Goal: Task Accomplishment & Management: Complete application form

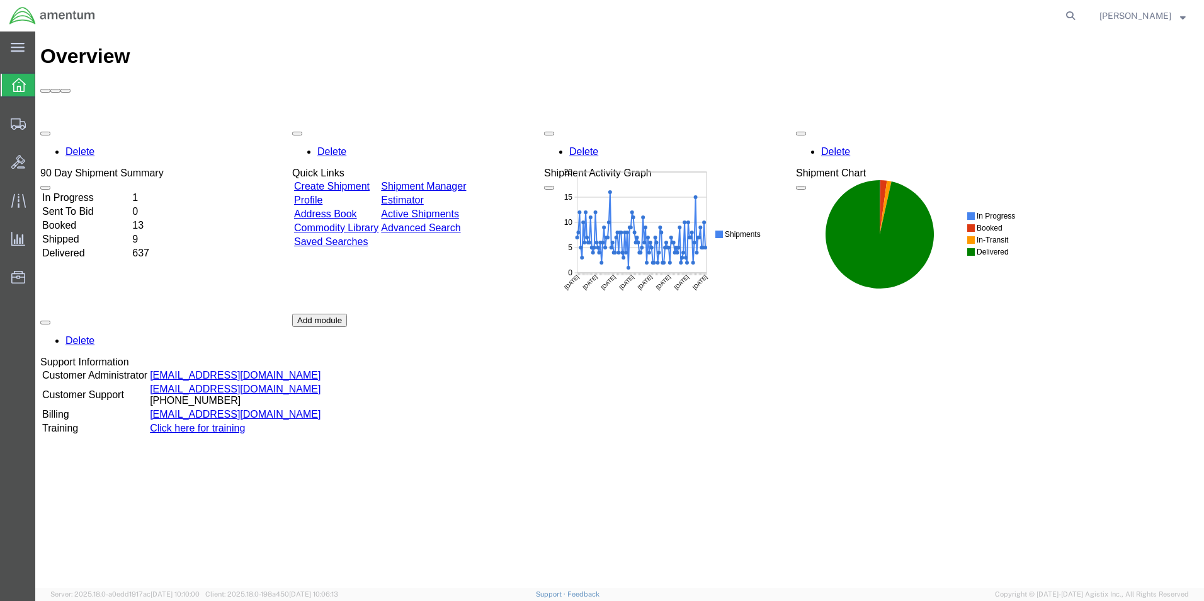
click at [370, 181] on link "Create Shipment" at bounding box center [332, 186] width 76 height 11
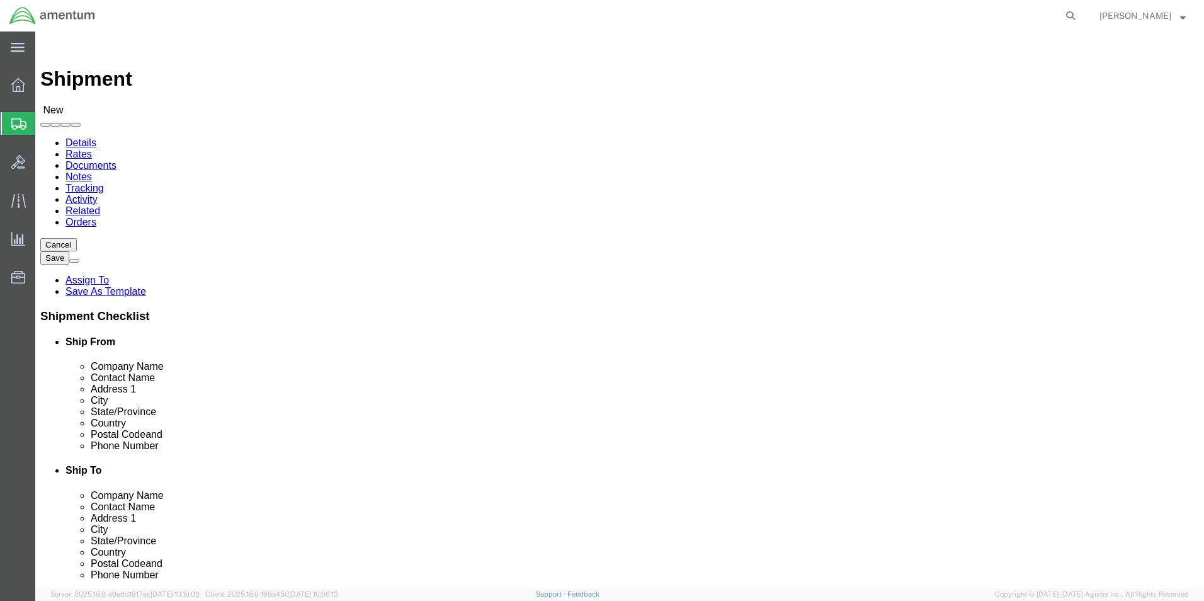
select select
type input "WSA"
select select "49914"
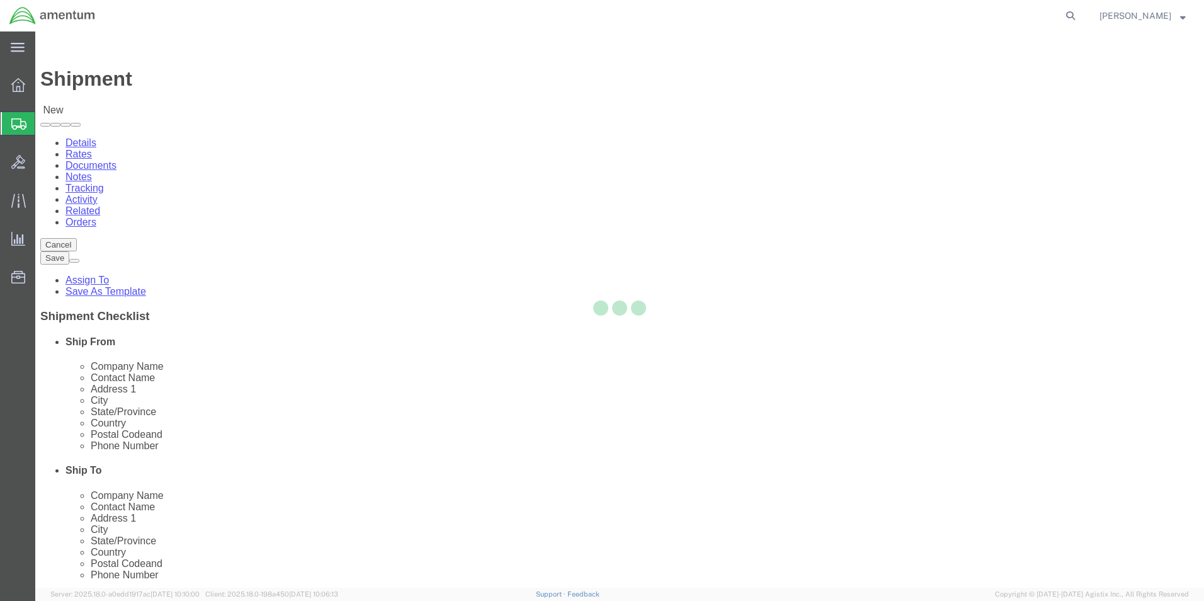
type input "Amentum Services, Inc"
type input "[PERSON_NAME]"
type input "[STREET_ADDRESS]"
type input "San [PERSON_NAME]"
type input "76904"
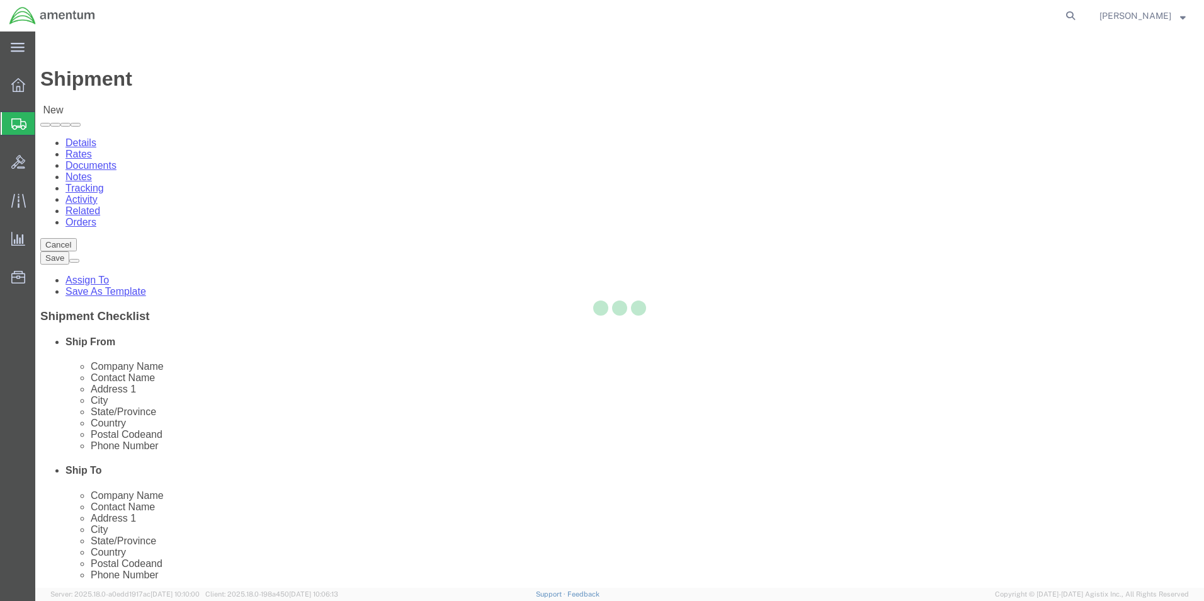
type input "[PHONE_NUMBER]"
type input "[PERSON_NAME][EMAIL_ADDRESS][PERSON_NAME][DOMAIN_NAME]"
checkbox input "true"
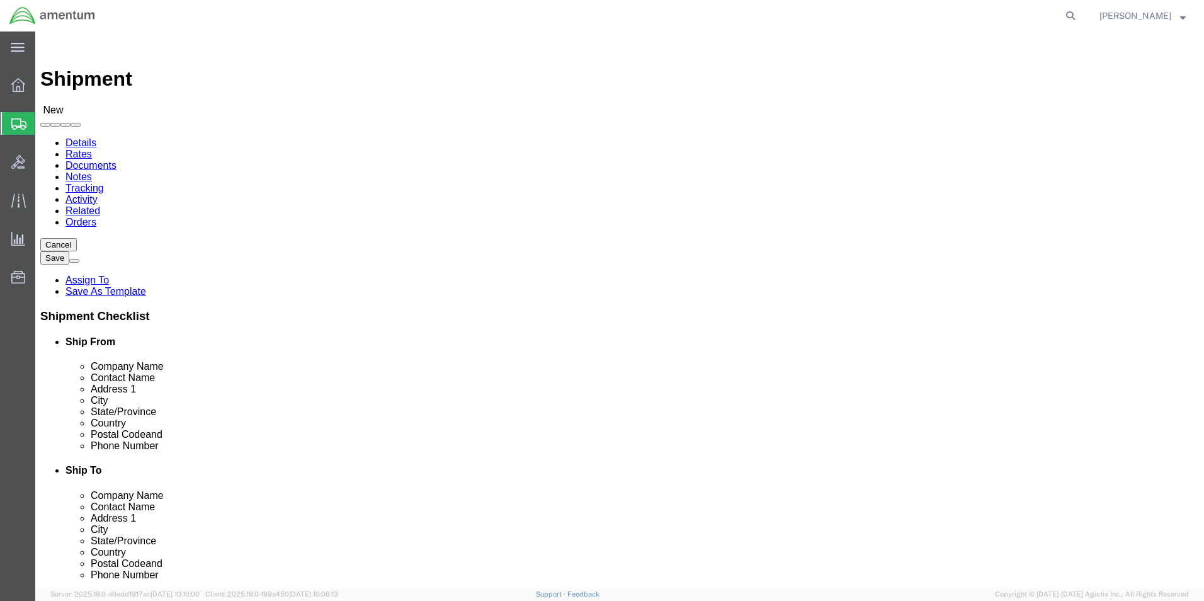
select select "[GEOGRAPHIC_DATA]"
type input "NCC"
select select "69291"
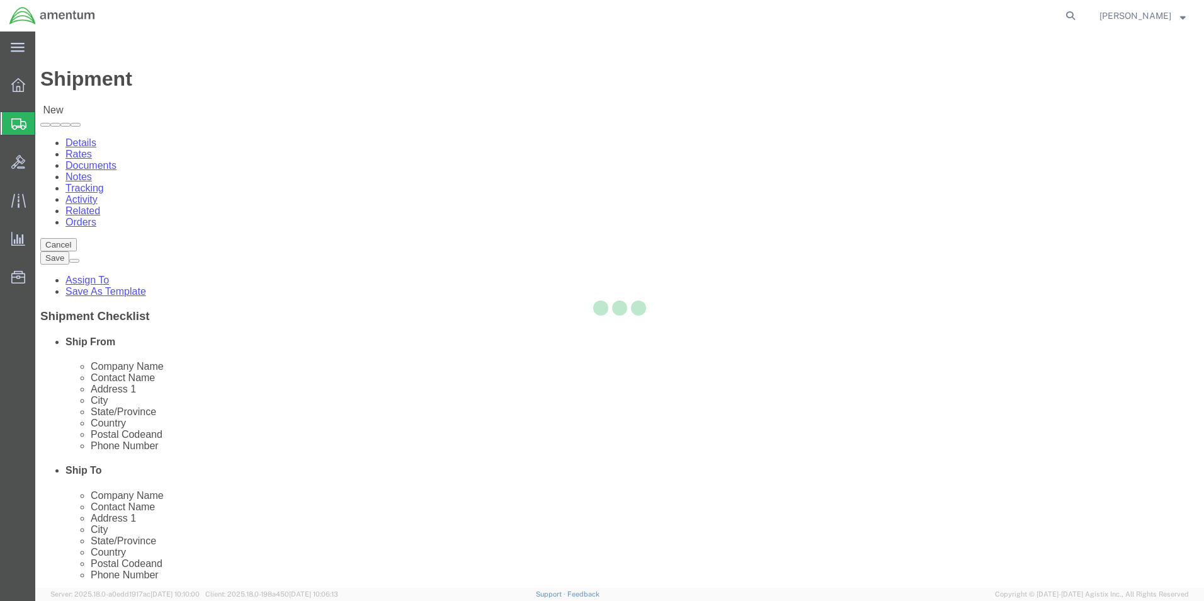
type input "Amentum Services, Inc"
type input "NASOC [DATE]"
type input "[STREET_ADDRESS] NAS"
type input "[DATE]"
type input "78419"
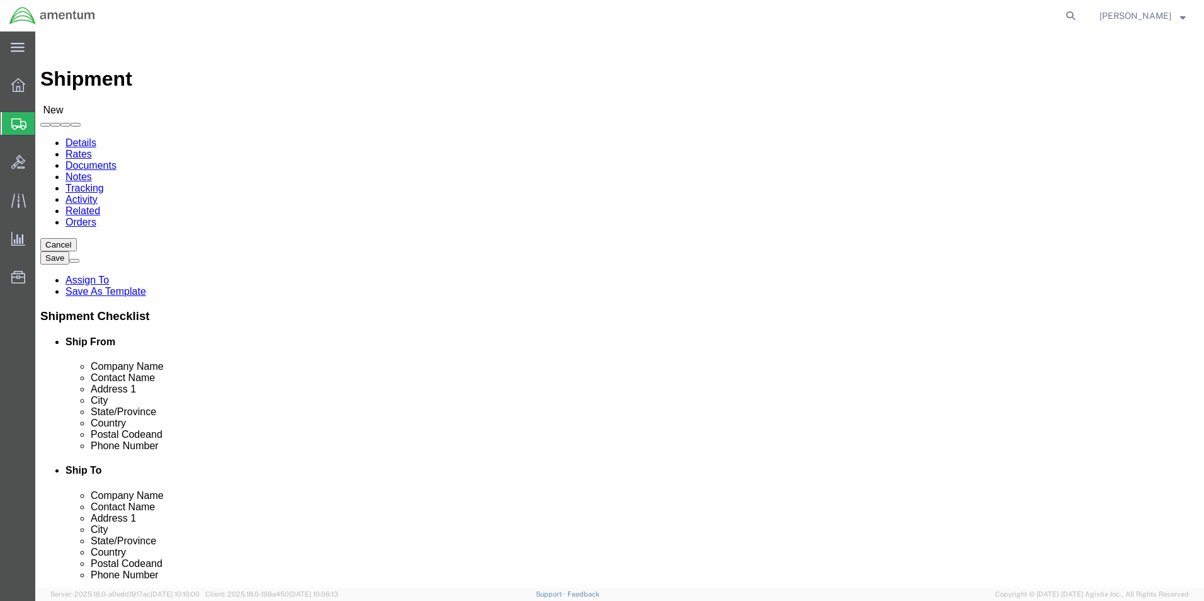
select select "[GEOGRAPHIC_DATA]"
click input "text"
type input "[PERSON_NAME]"
click input "text"
paste input "[PERSON_NAME][EMAIL_ADDRESS][PERSON_NAME][DOMAIN_NAME]"
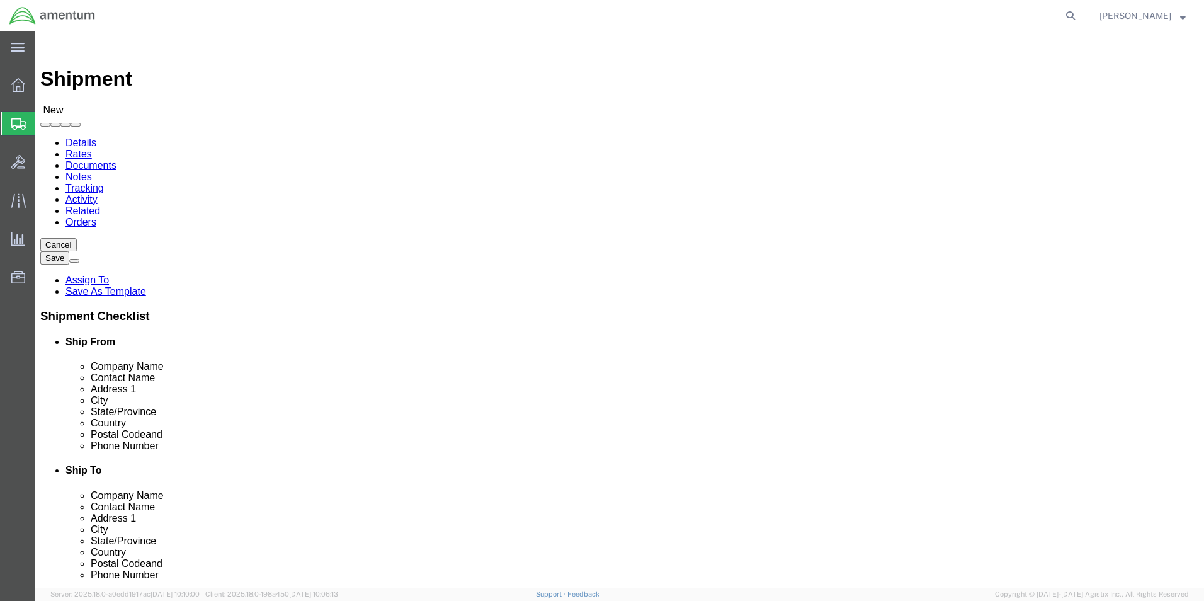
type input "[PERSON_NAME][EMAIL_ADDRESS][PERSON_NAME][DOMAIN_NAME]"
checkbox input "true"
click input "text"
type input "[PHONE_NUMBER]"
click input "text"
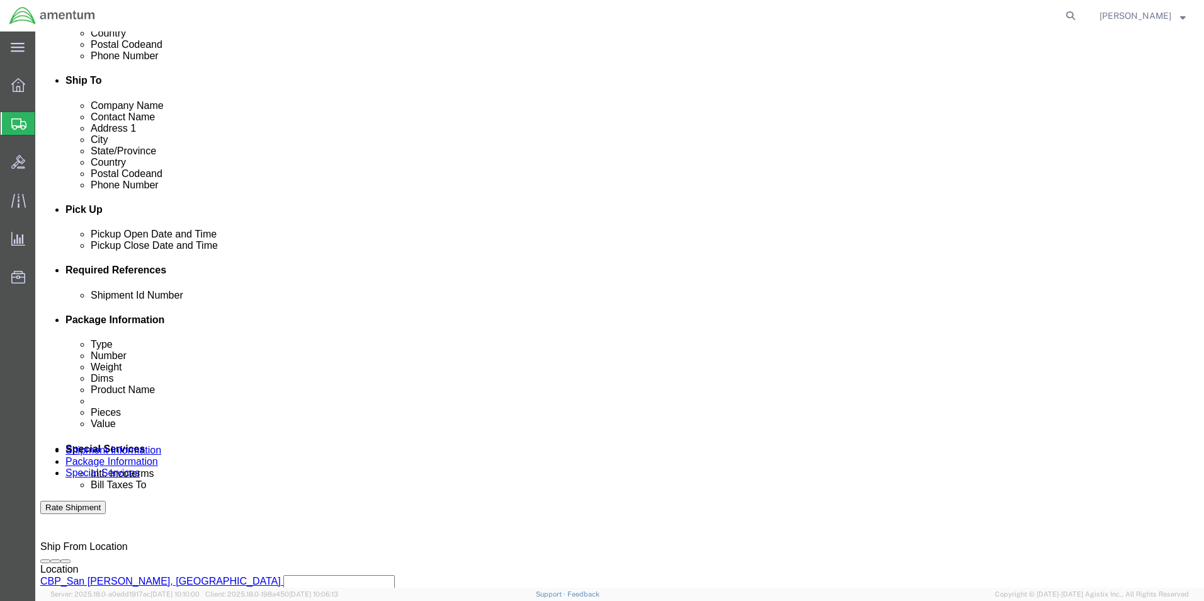
scroll to position [441, 0]
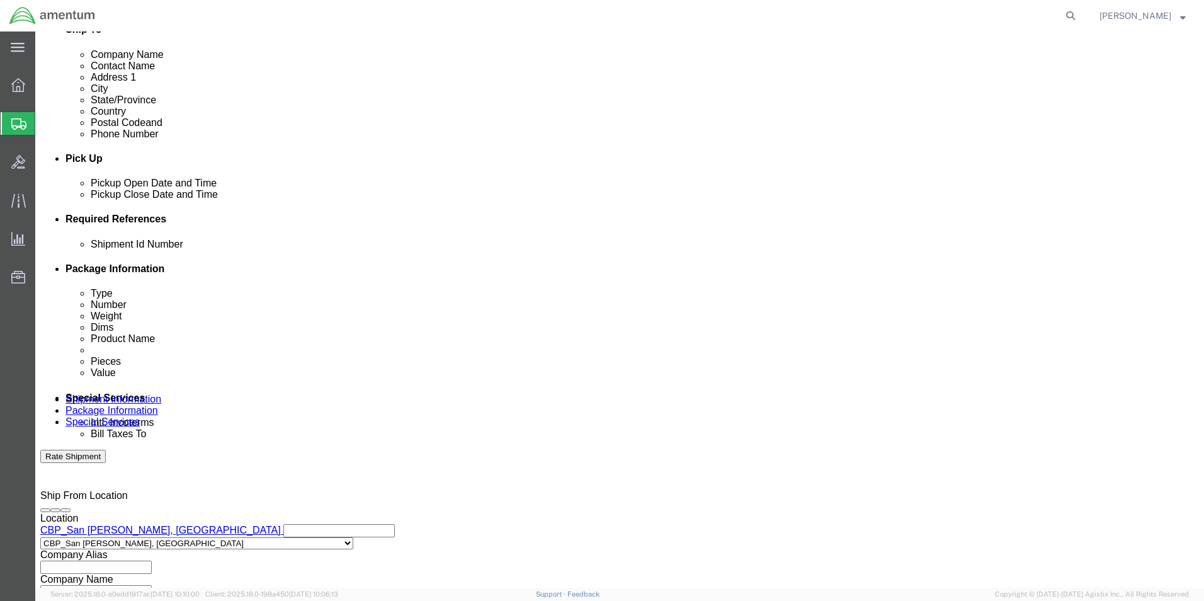
type input "6915"
drag, startPoint x: 846, startPoint y: 295, endPoint x: 835, endPoint y: 297, distance: 11.5
click button "Add reference"
click select "Select Account Type Activity ID Airline Appointment Number ASN Batch Request # …"
select select "CUSTREF"
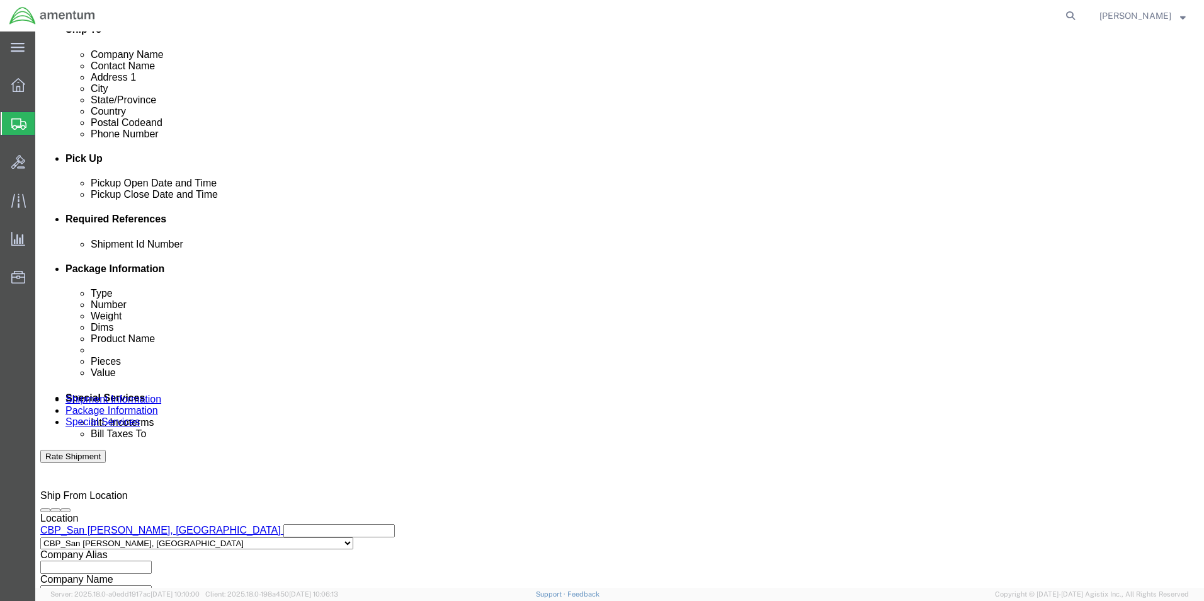
click select "Select Account Type Activity ID Airline Appointment Number ASN Batch Request # …"
click input "text"
type input "DTM TOOL LOAN"
drag, startPoint x: 851, startPoint y: 290, endPoint x: 809, endPoint y: 299, distance: 42.4
click button "Add reference"
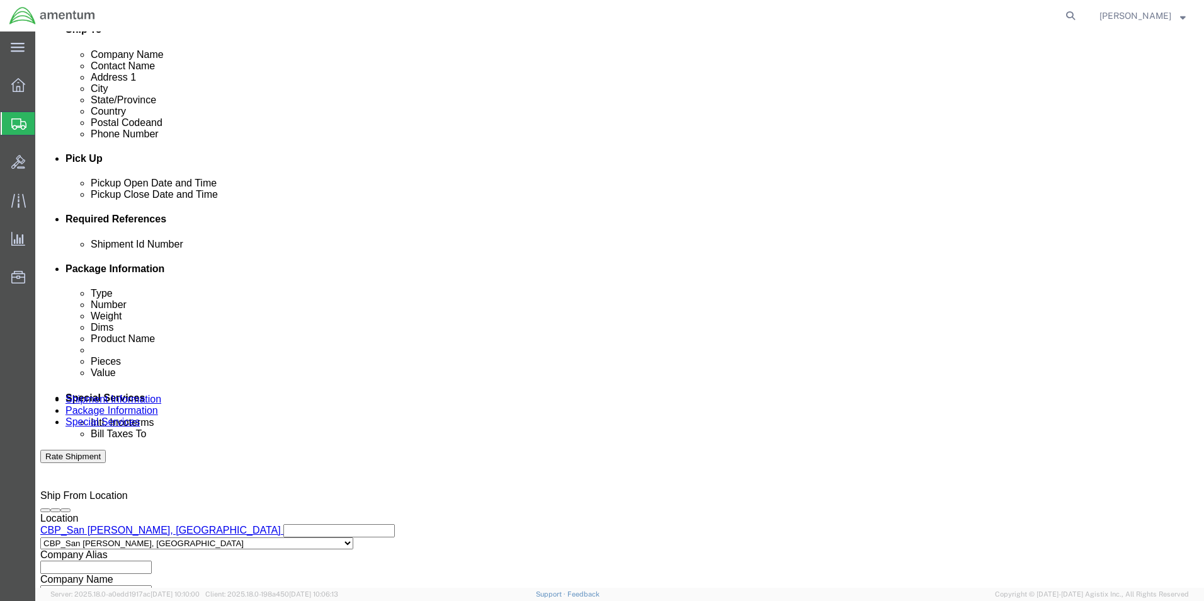
click select "Select Account Type Activity ID Airline Appointment Number ASN Batch Request # …"
select select "DEPT"
click select "Select Account Type Activity ID Airline Appointment Number ASN Batch Request # …"
click input "text"
type input "CBP"
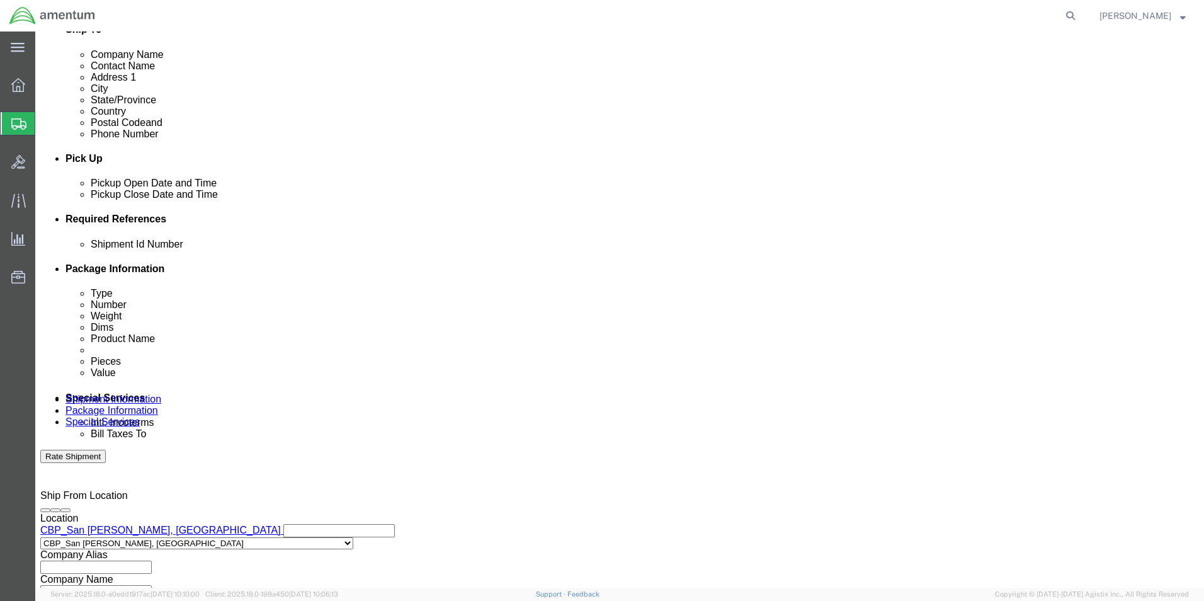
click button "Add reference"
click select "Select Account Type Activity ID Airline Appointment Number ASN Batch Request # …"
select select "PROJNUM"
click select "Select Account Type Activity ID Airline Appointment Number ASN Batch Request # …"
click input "text"
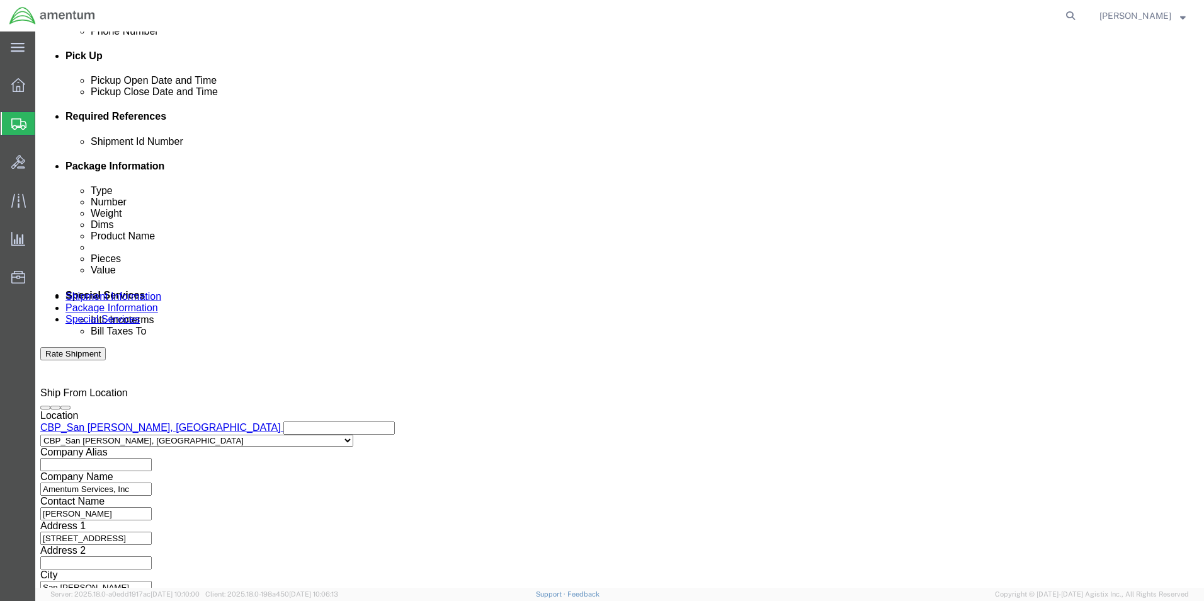
scroll to position [549, 0]
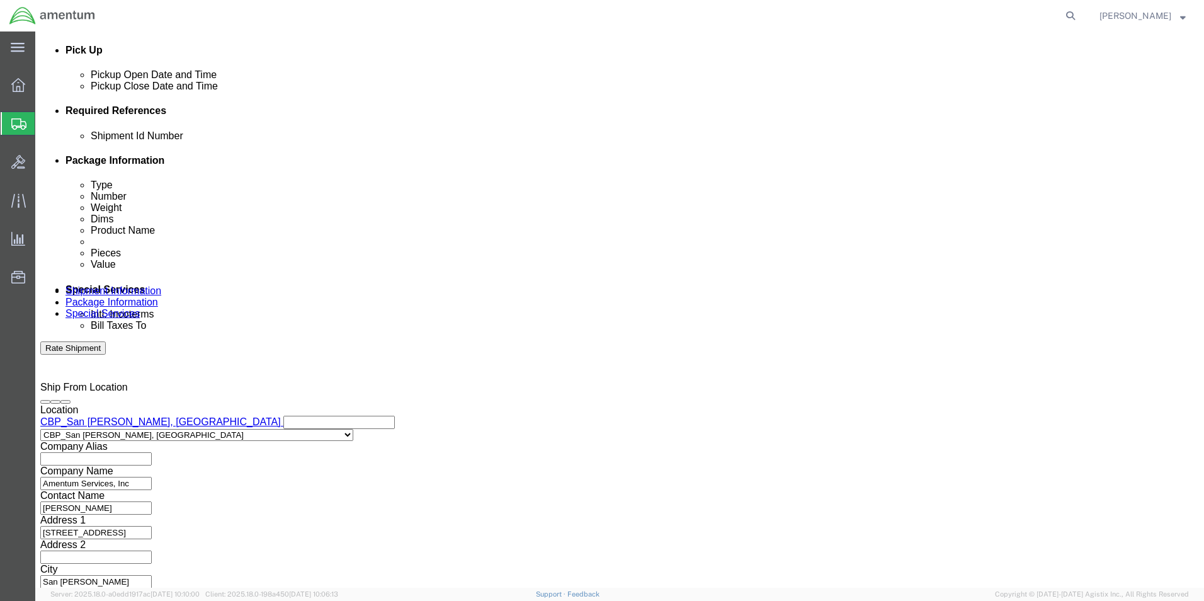
type input "6118.03.03.2219.000.WSA.0000"
click button "Continue"
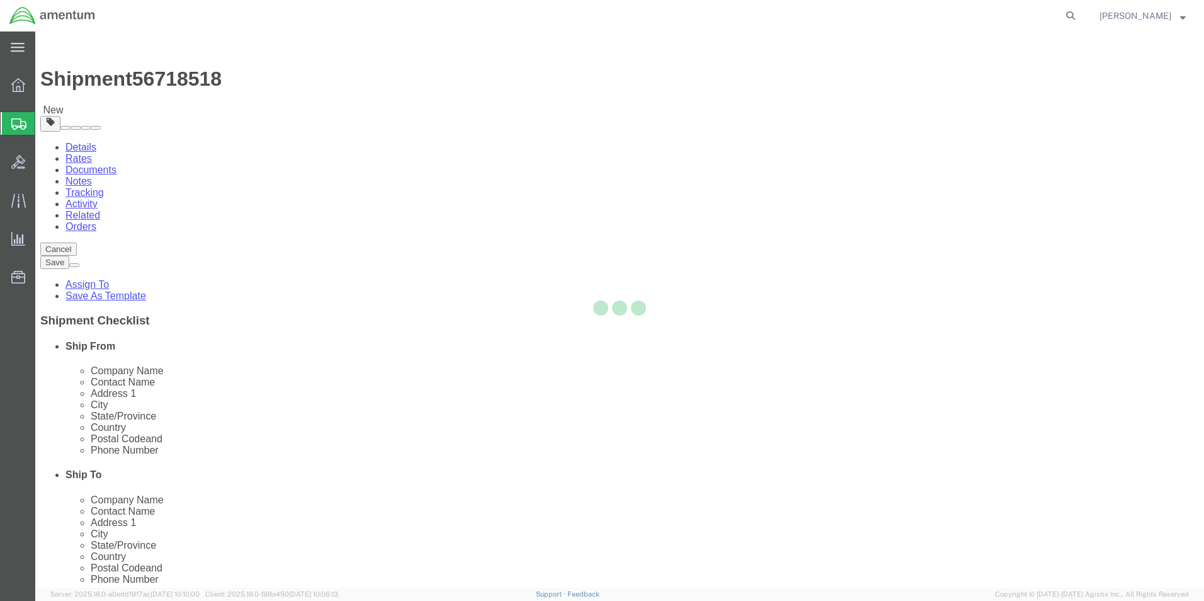
select select "CBOX"
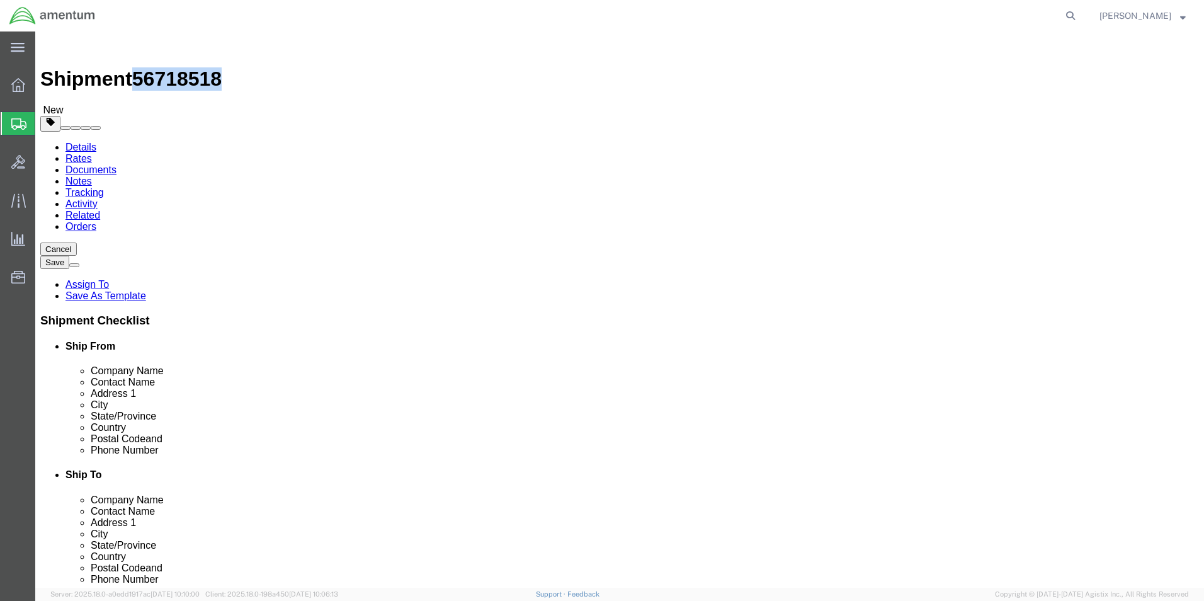
drag, startPoint x: 106, startPoint y: 16, endPoint x: 169, endPoint y: 21, distance: 62.5
click span "56718518"
copy span "56718518"
click icon
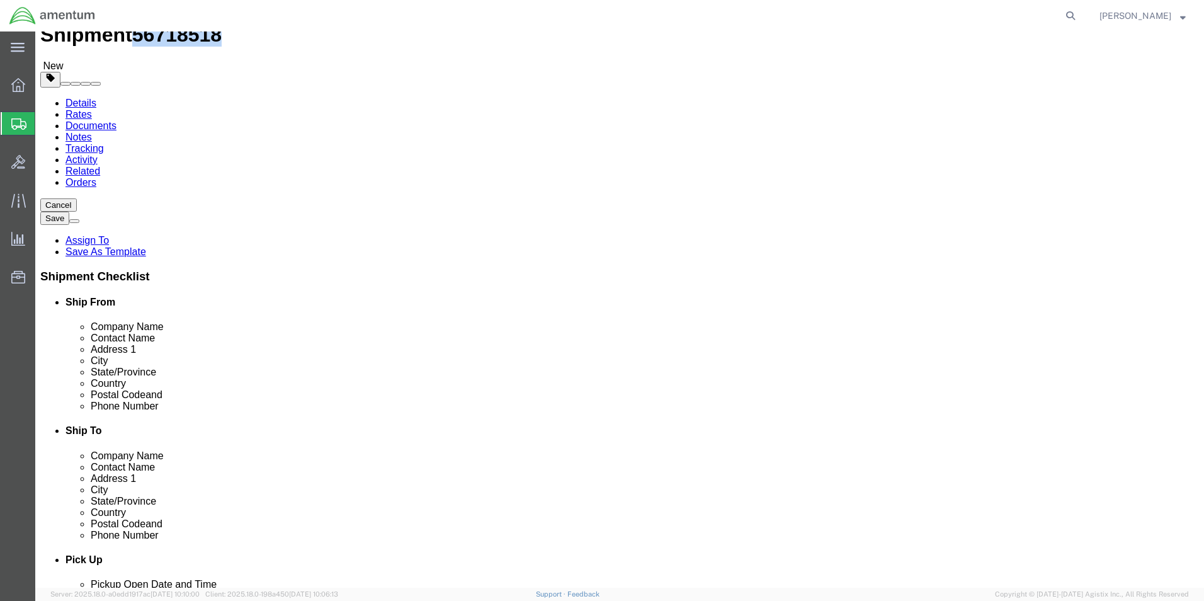
scroll to position [315, 0]
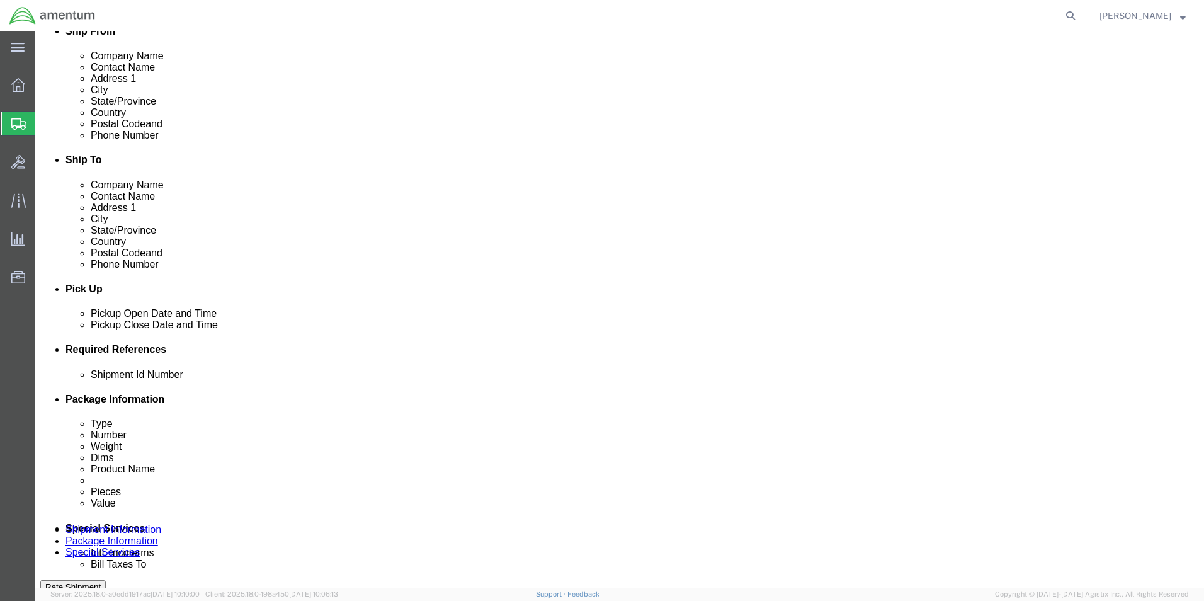
click input "text"
paste input "56718518"
type input "56718518"
click icon
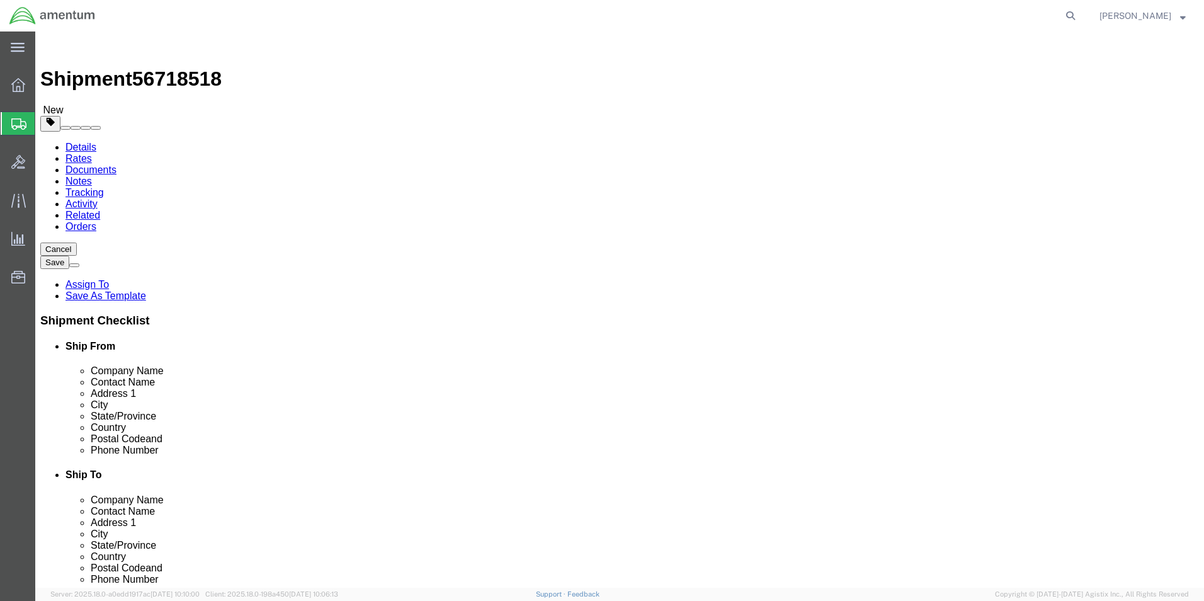
click input "text"
type input "18"
type input "12"
type input "10"
type input "11.00"
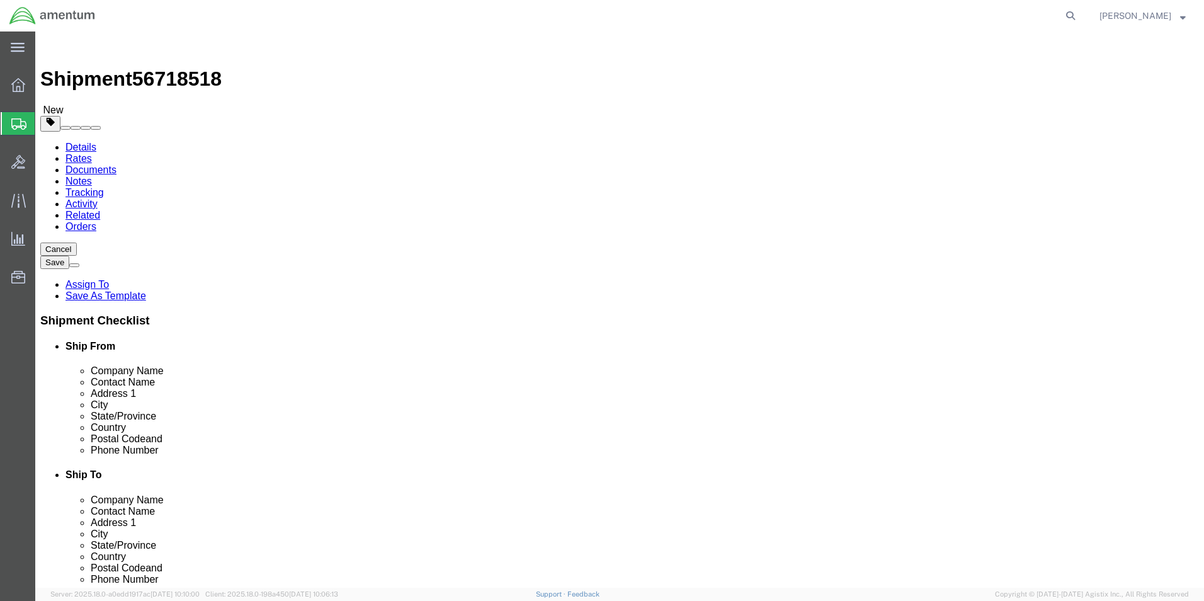
click link "Add Content"
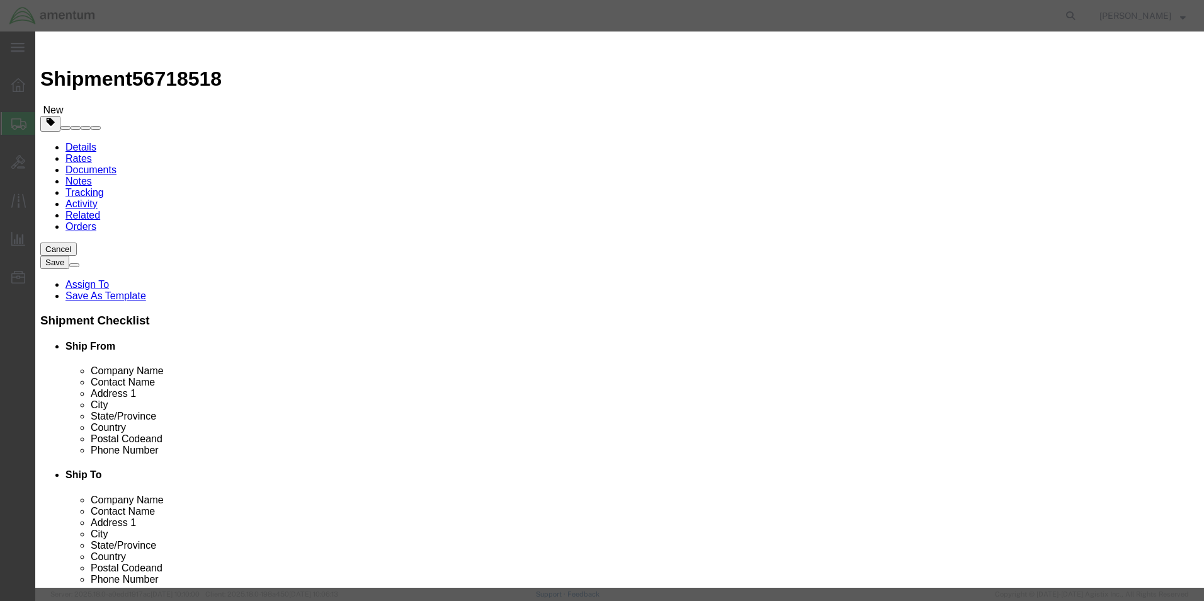
drag, startPoint x: 437, startPoint y: 130, endPoint x: 401, endPoint y: 98, distance: 47.3
click input "text"
type input "TOOL LOAN"
click input "0"
type input "1"
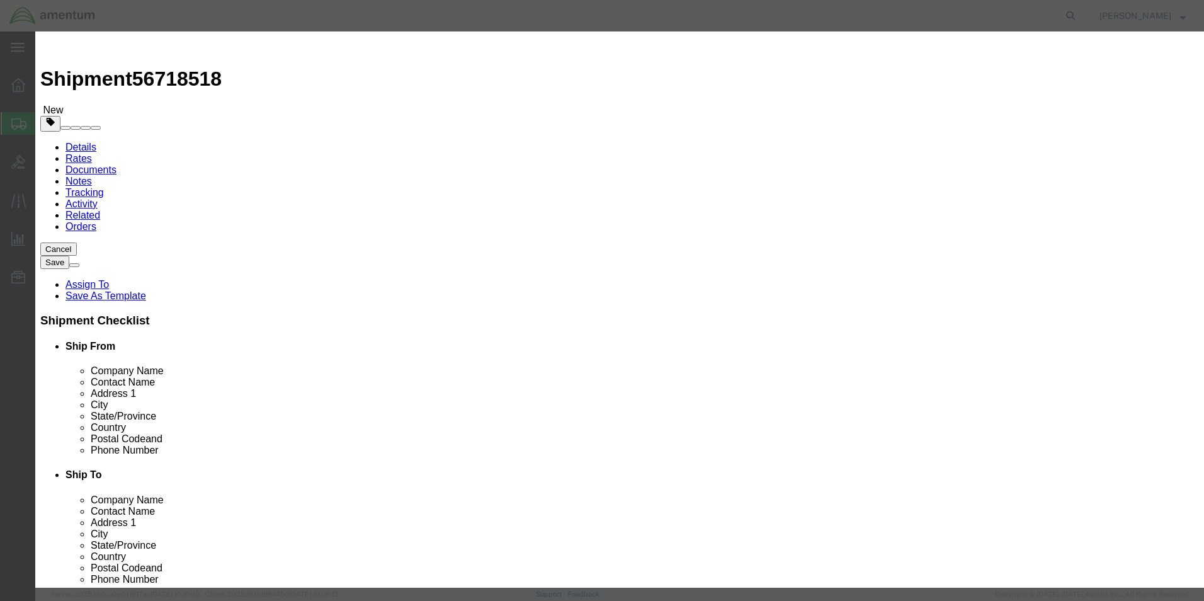
type input "10.00"
select select "USD"
click button "Save & Close"
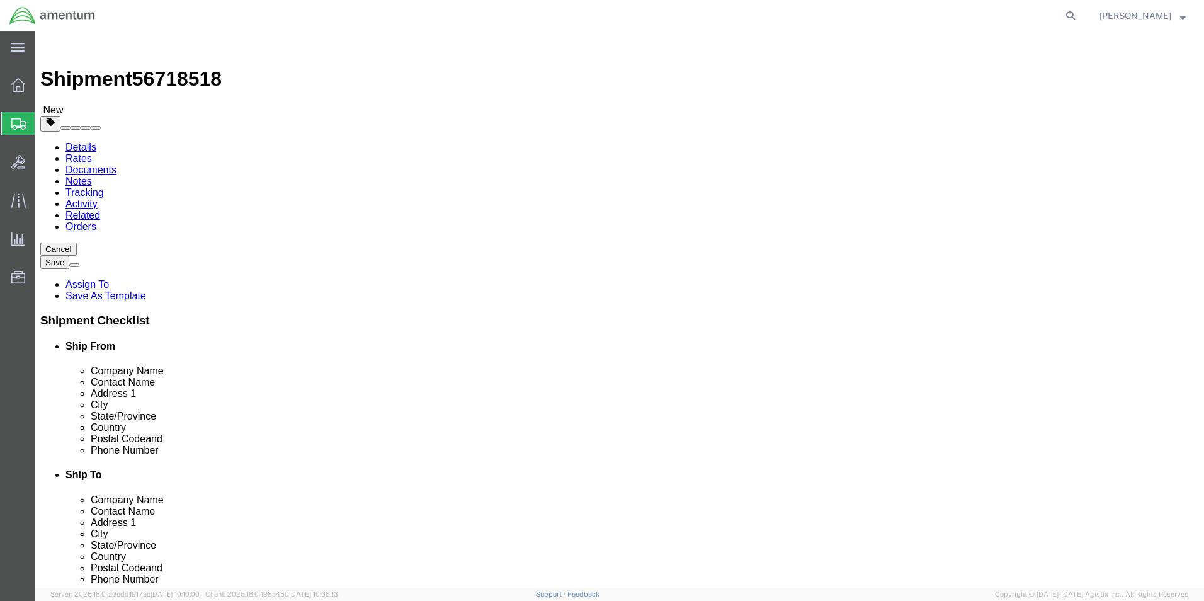
click button "Rate Shipment"
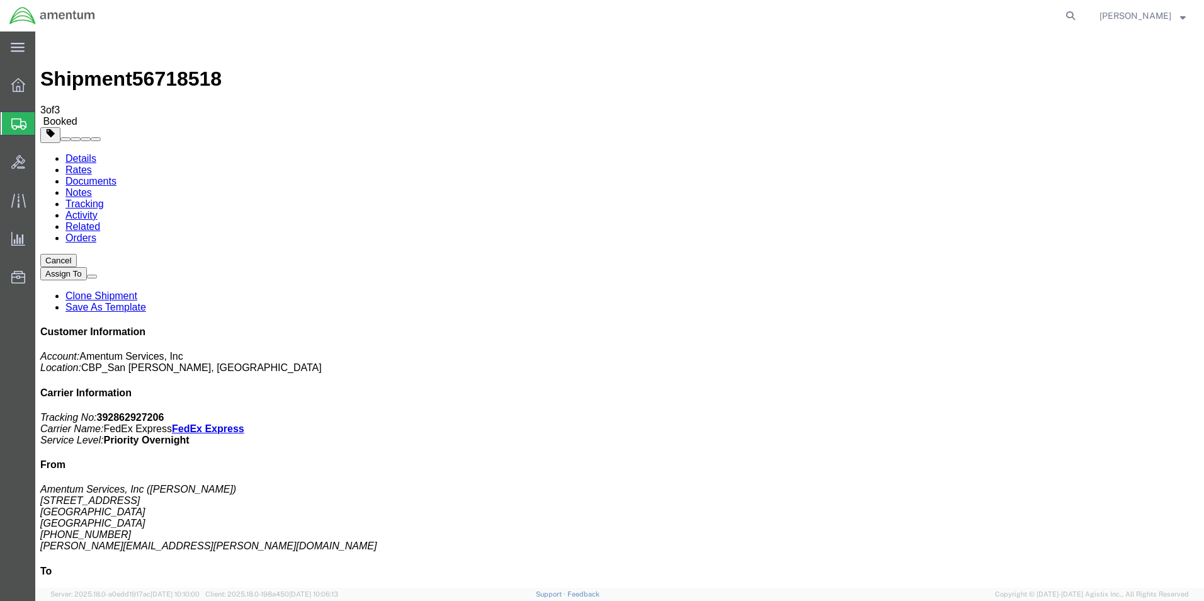
click at [0, 0] on span "Create Shipment" at bounding box center [0, 0] width 0 height 0
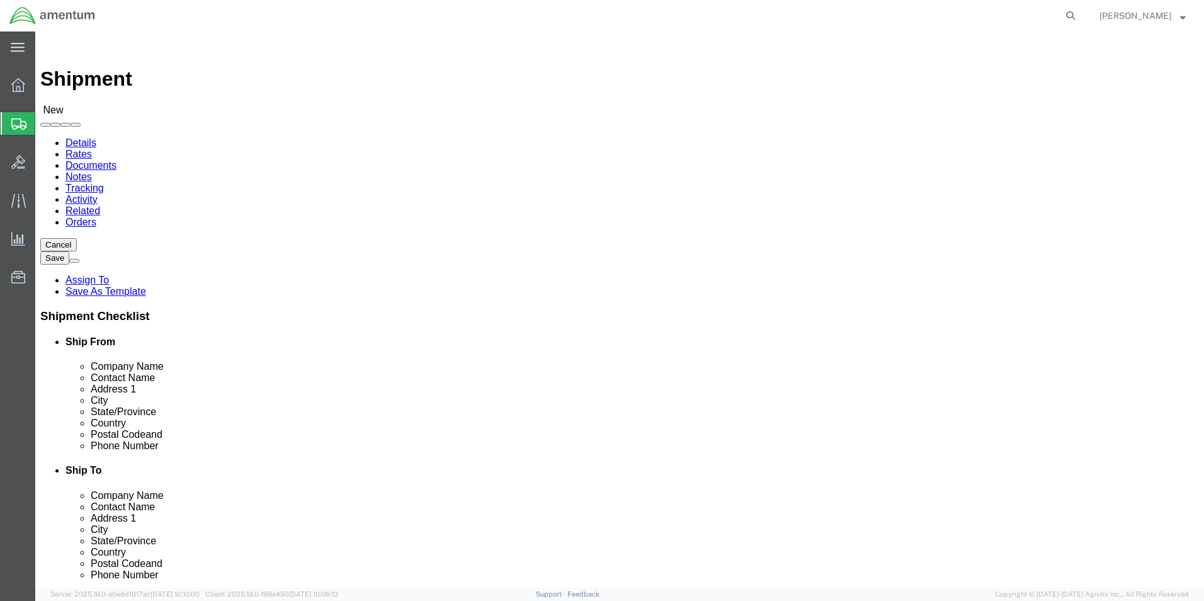
click div
type input "WSA"
select select "49914"
select select "[GEOGRAPHIC_DATA]"
click input "text"
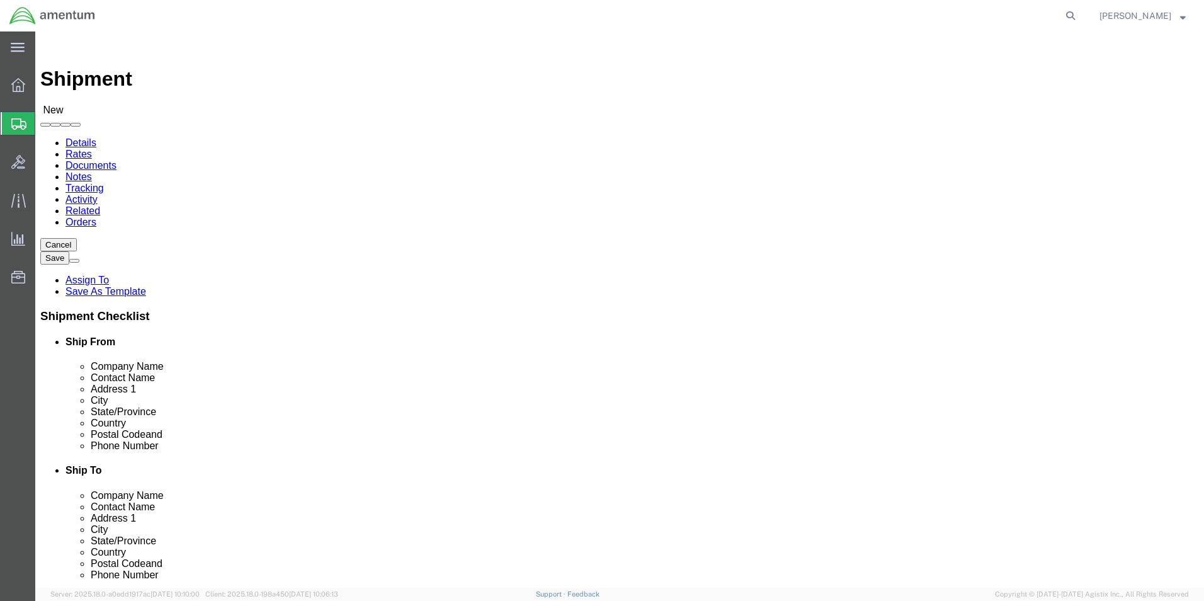
type input "MONROE AEROSPACE"
click input "text"
click input "SALES"
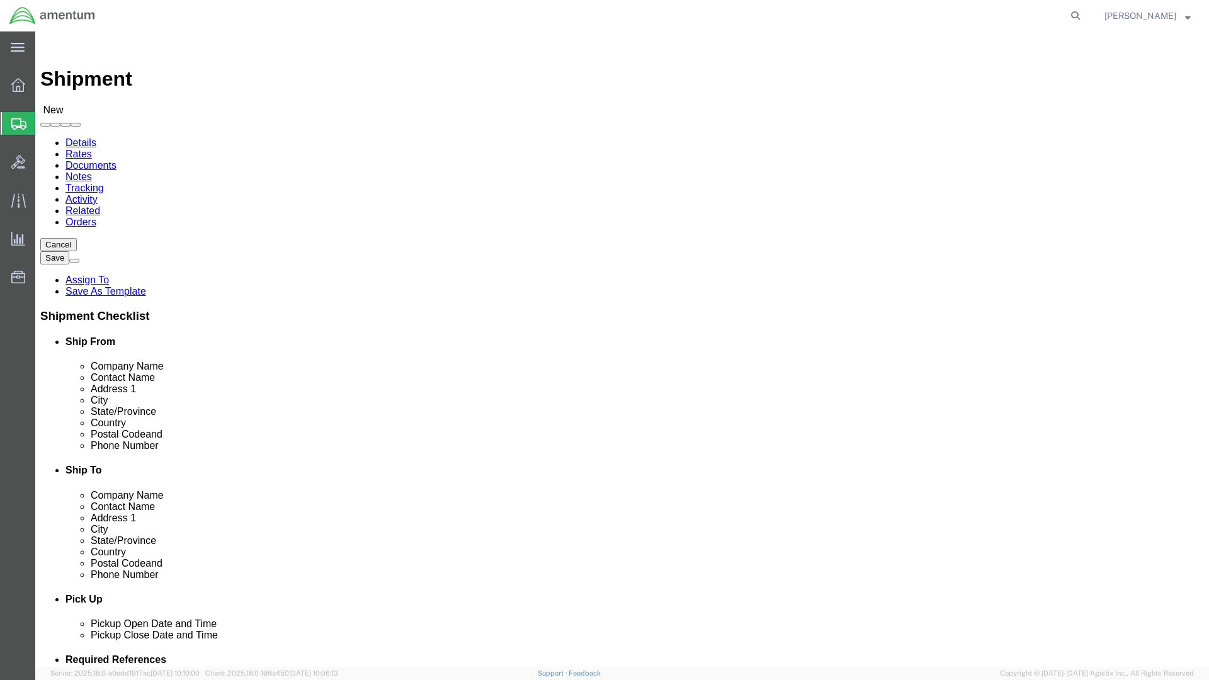
type input "S"
click input "text"
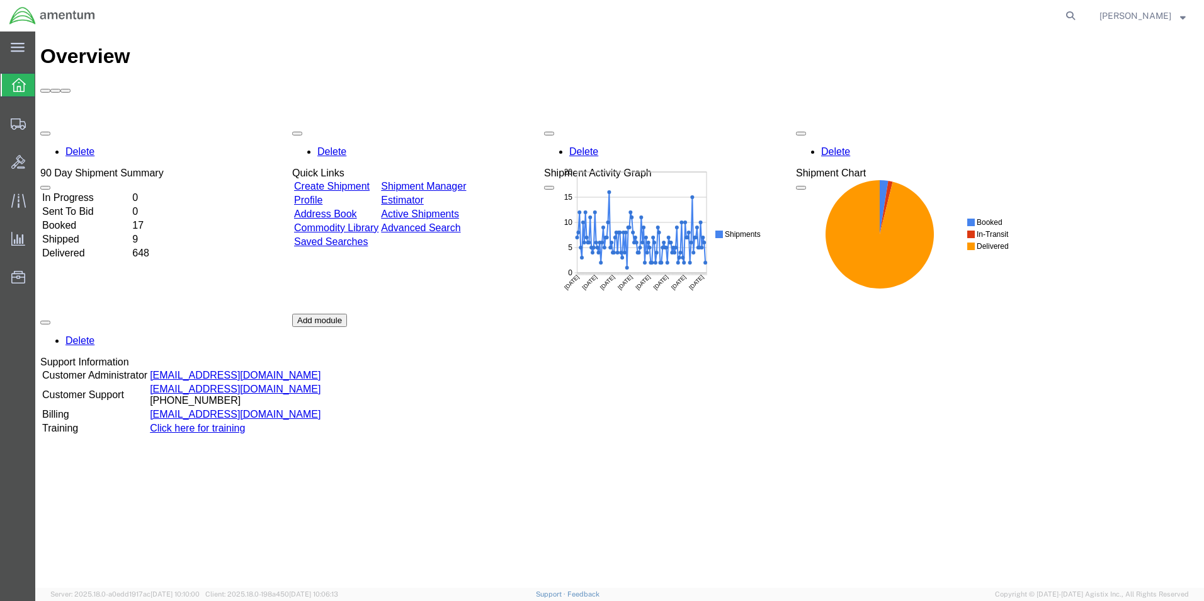
click at [362, 181] on link "Create Shipment" at bounding box center [332, 186] width 76 height 11
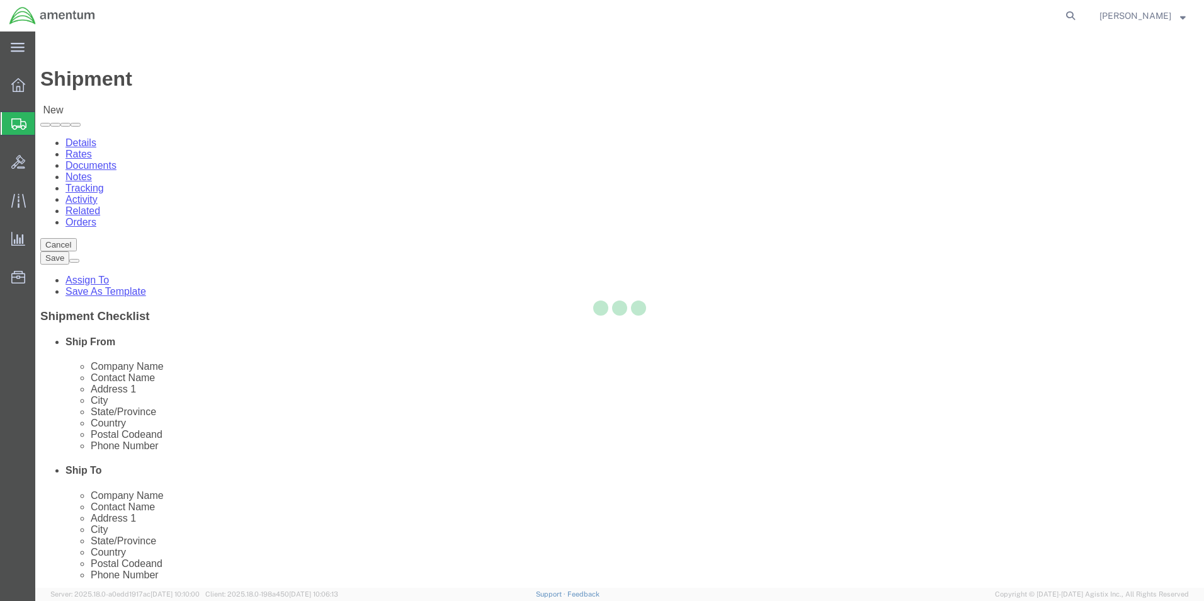
select select
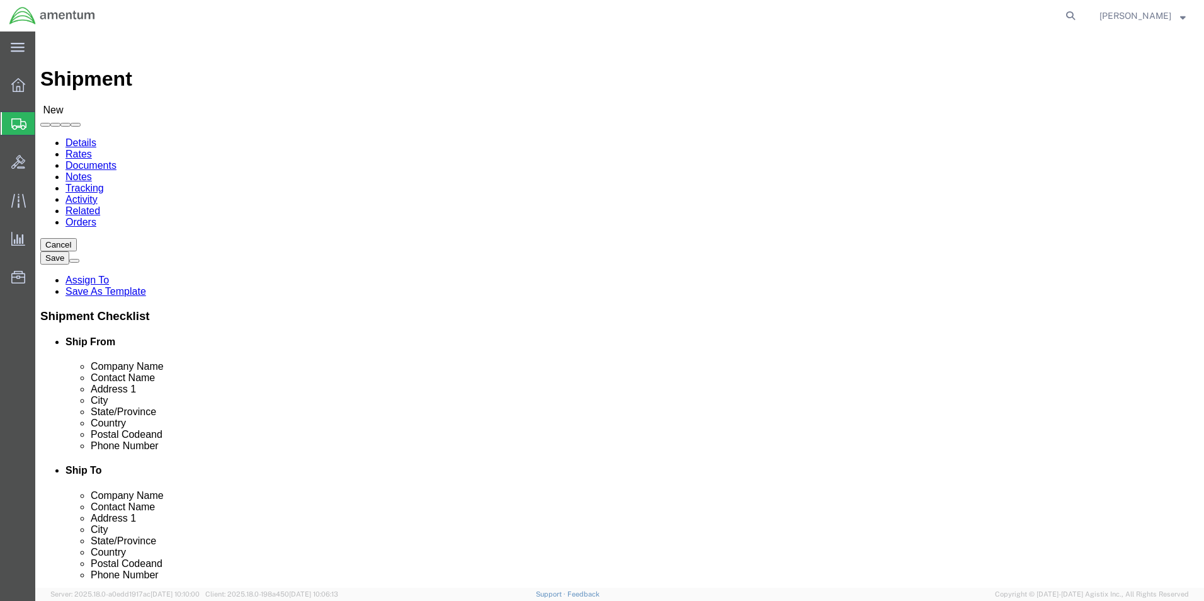
type input "wsa"
select select "49914"
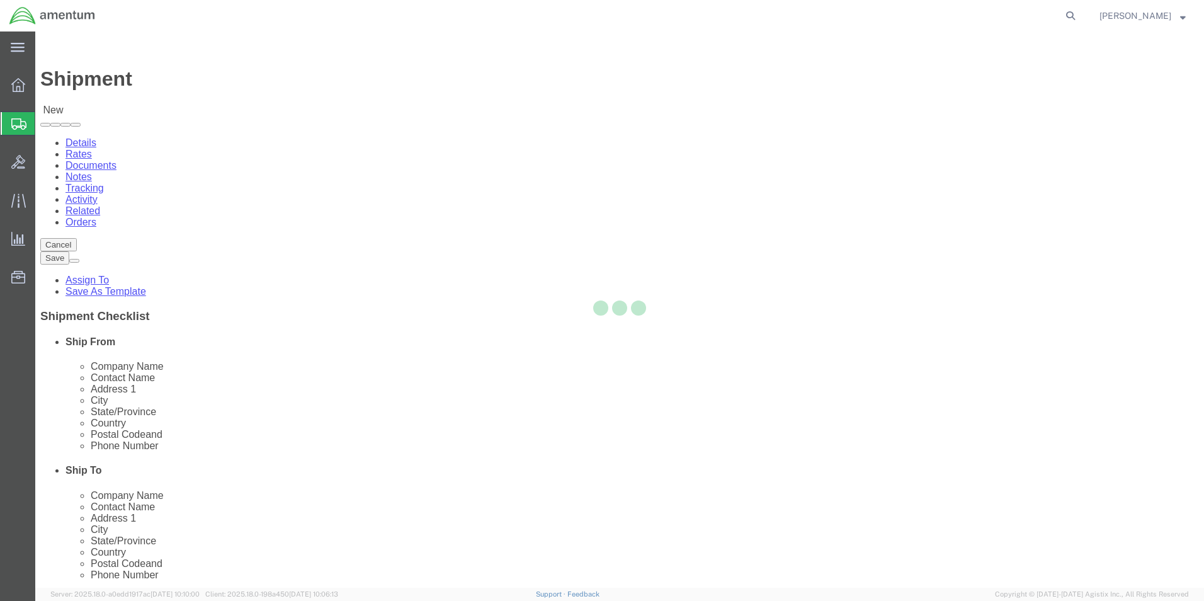
type input "Amentum Services, Inc"
type input "[PERSON_NAME]"
type input "[STREET_ADDRESS]"
type input "San [PERSON_NAME]"
type input "76904"
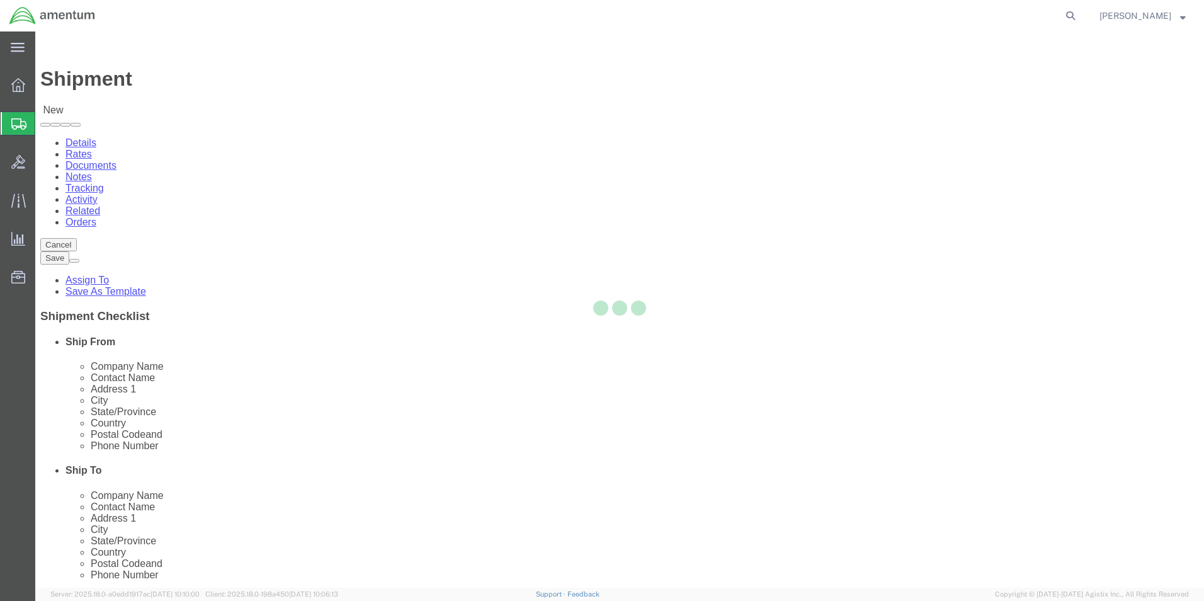
type input "[PHONE_NUMBER]"
type input "[PERSON_NAME][EMAIL_ADDRESS][PERSON_NAME][DOMAIN_NAME]"
checkbox input "true"
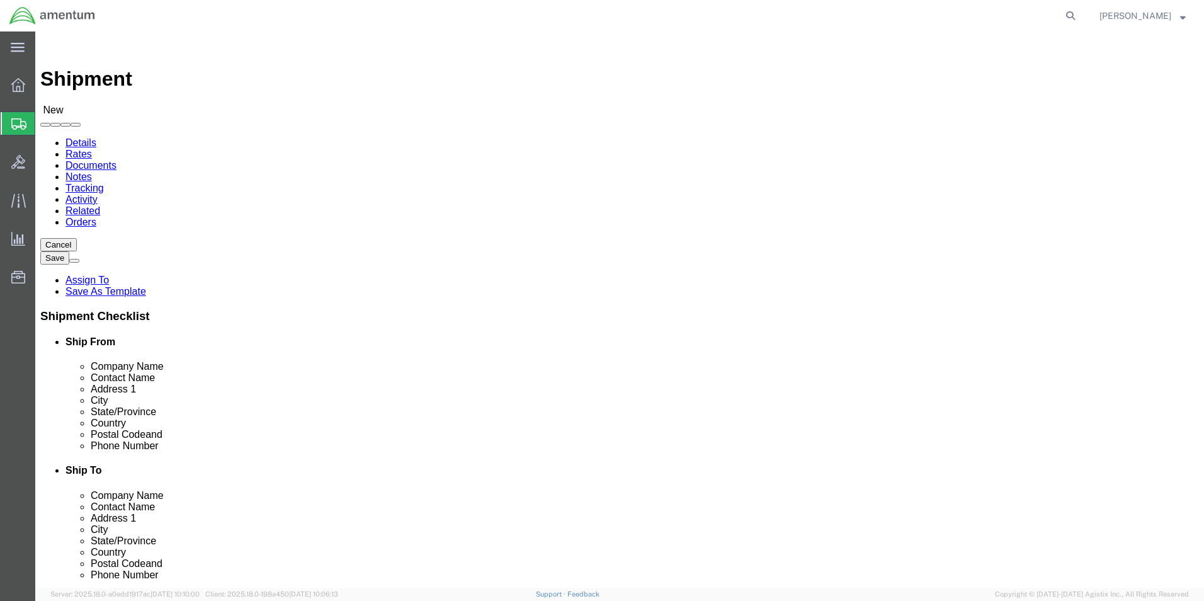
select select "[GEOGRAPHIC_DATA]"
drag, startPoint x: 476, startPoint y: 250, endPoint x: 511, endPoint y: 252, distance: 35.3
click input "text"
type input "MONROE AEROSPACE"
click input "text"
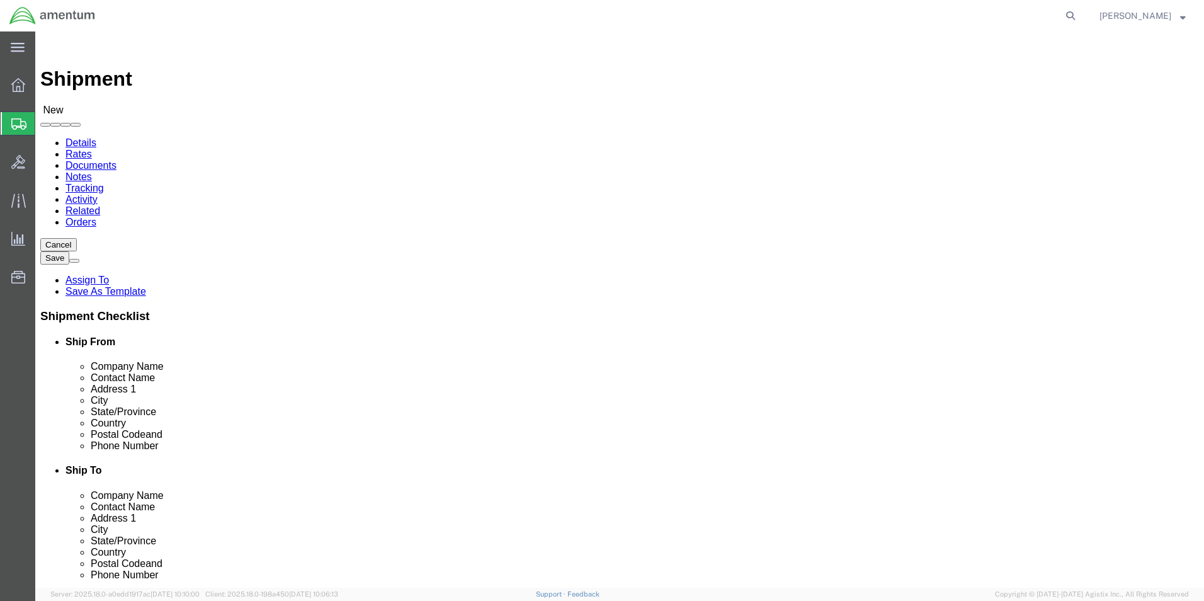
scroll to position [559, 0]
click input "."
type input "."
click label "Address 1"
click input "text"
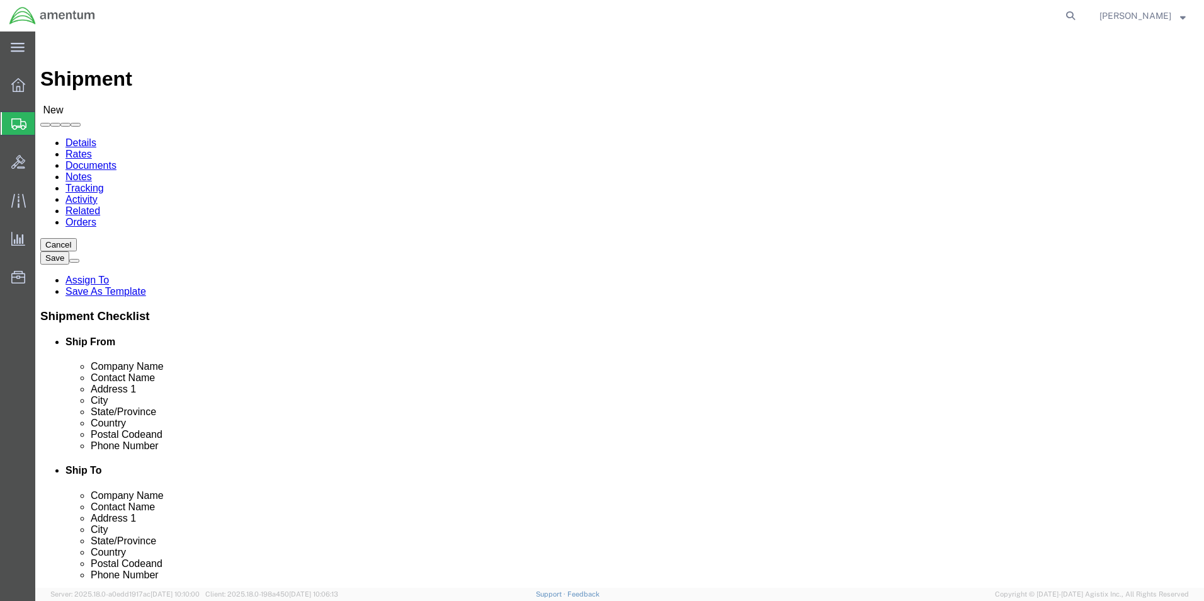
type input "300 NORTH DR."
select select
click input "text"
type input "MELBOURNE"
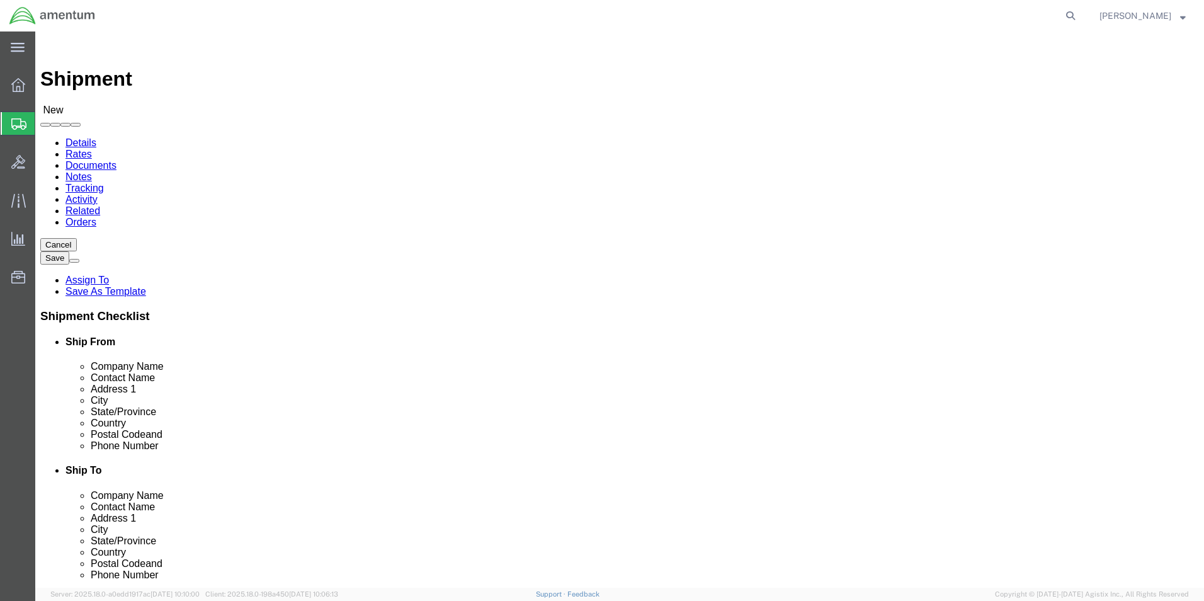
select select
select select "FL"
click input "Postal Code"
type input "32934"
select select
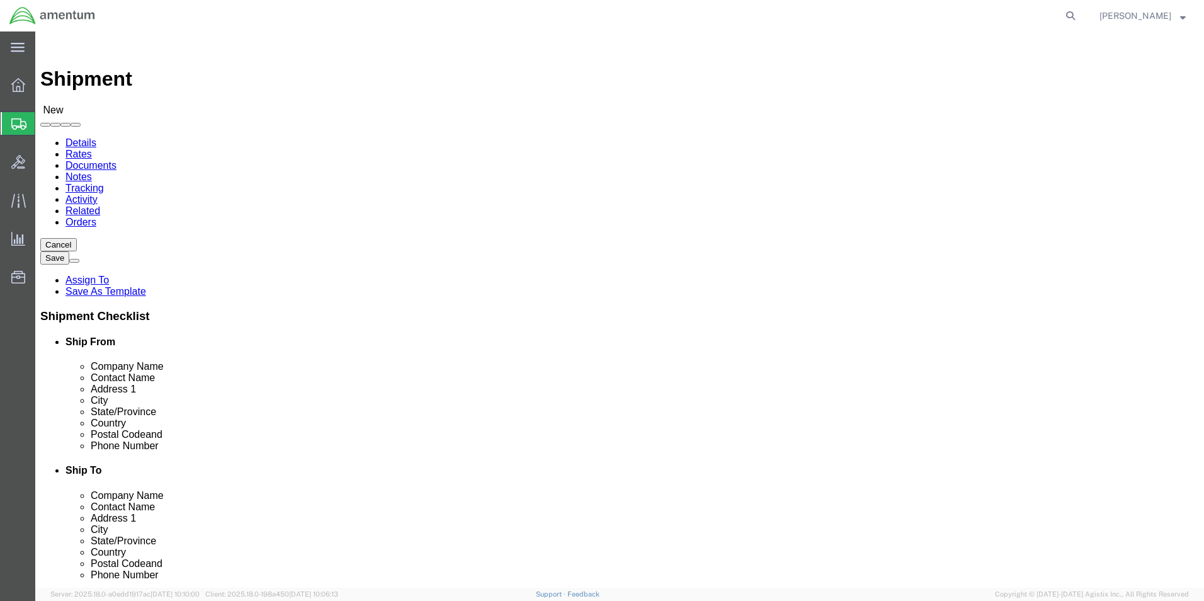
click input "text"
type input "321-727-0047"
click input "."
click input "300 NORTH DR."
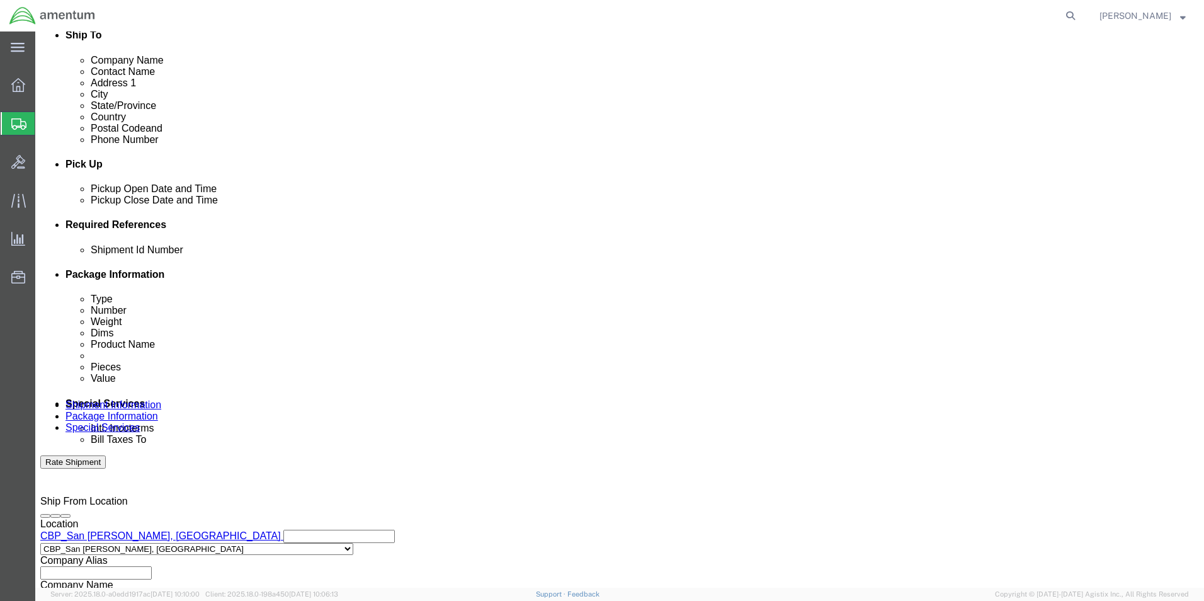
scroll to position [441, 0]
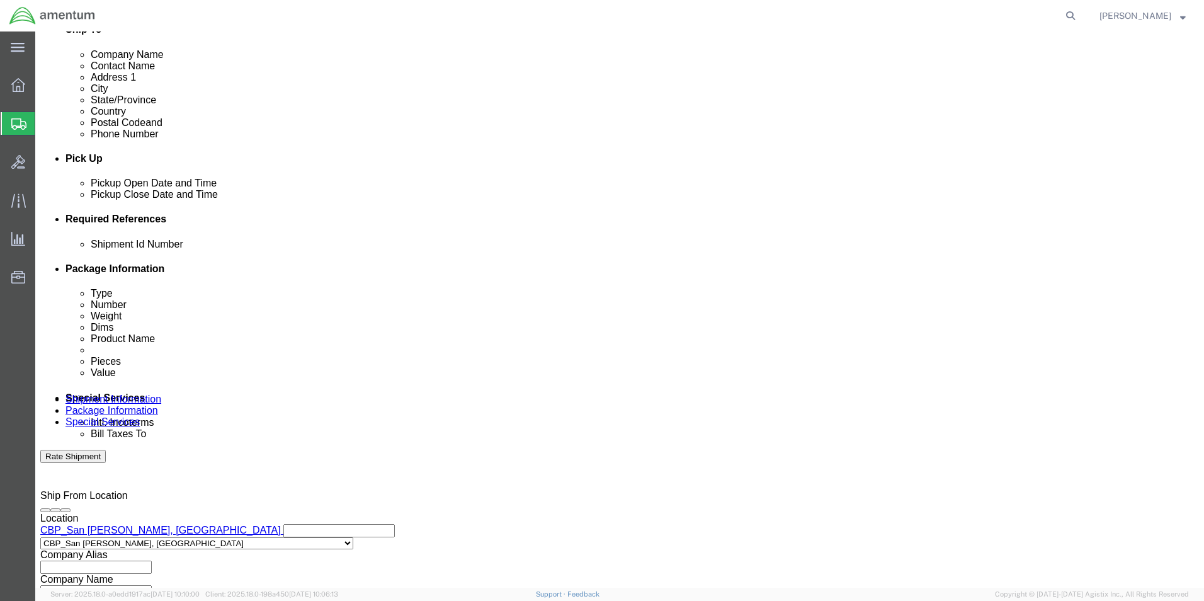
type input "300 NORTH DR. SUITE 100"
select select
click button "Add reference"
click select "Select Account Type Activity ID Airline Appointment Number ASN Batch Request # …"
select select "CUSTREF"
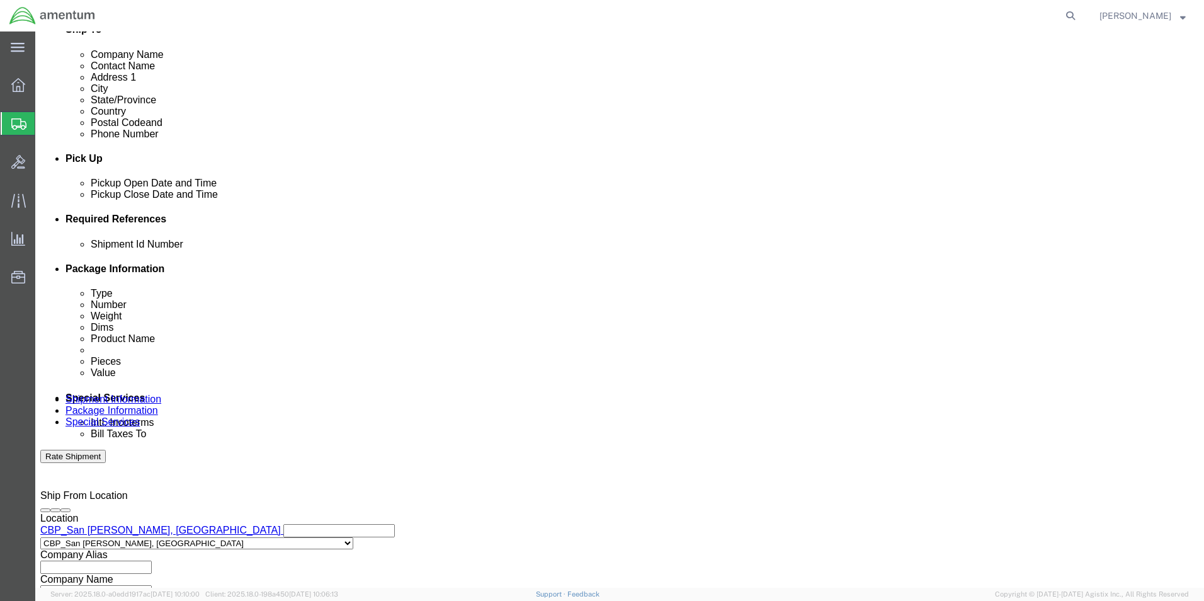
click select "Select Account Type Activity ID Airline Appointment Number ASN Batch Request # …"
drag, startPoint x: 510, startPoint y: 338, endPoint x: 534, endPoint y: 319, distance: 29.6
click input "text"
type input "MIS-SHIP"
click button "Add reference"
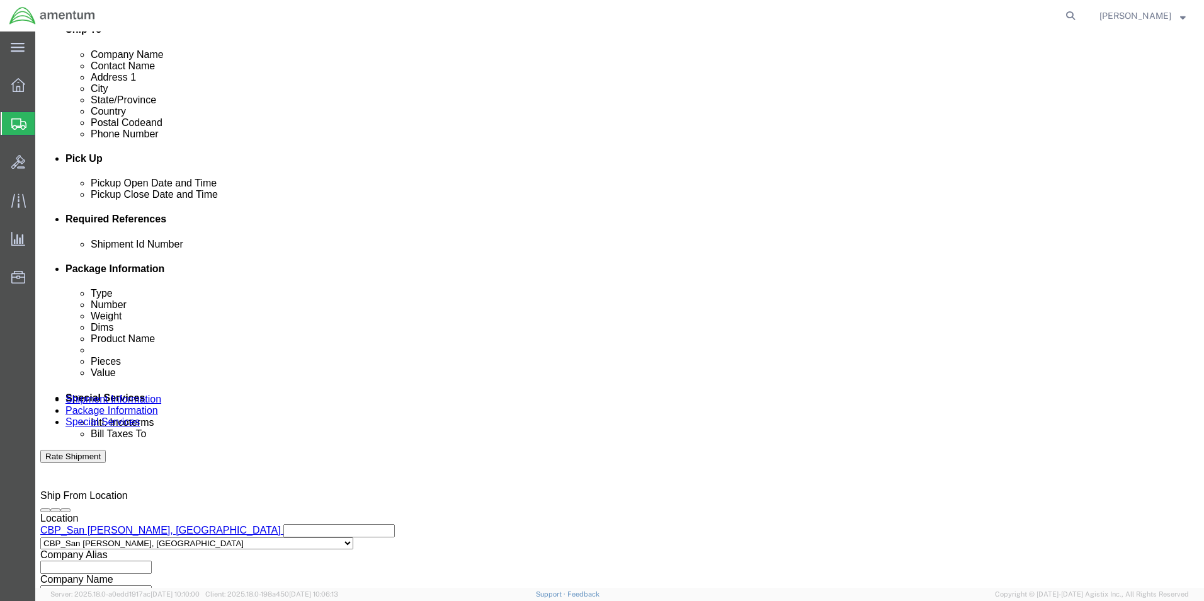
click select "Select Account Type Activity ID Airline Appointment Number ASN Batch Request # …"
select select "DEPT"
click select "Select Account Type Activity ID Airline Appointment Number ASN Batch Request # …"
click input "text"
type input "CBP"
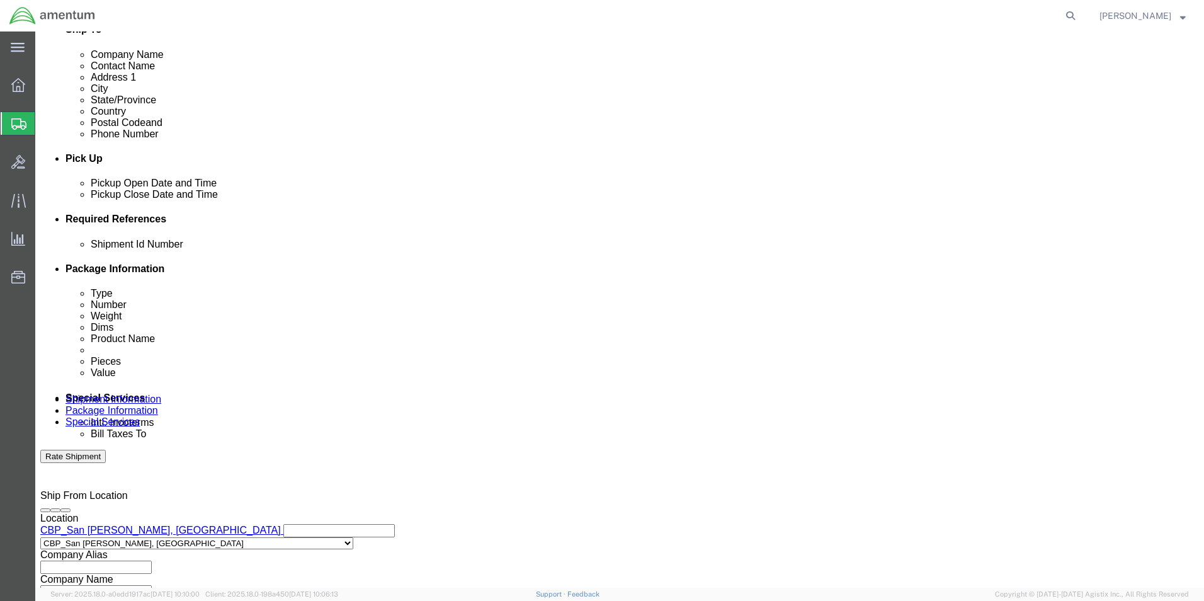
click button "Add reference"
click select "Select Account Type Activity ID Airline Appointment Number ASN Batch Request # …"
select select "PROJNUM"
click select "Select Account Type Activity ID Airline Appointment Number ASN Batch Request # …"
click input "text"
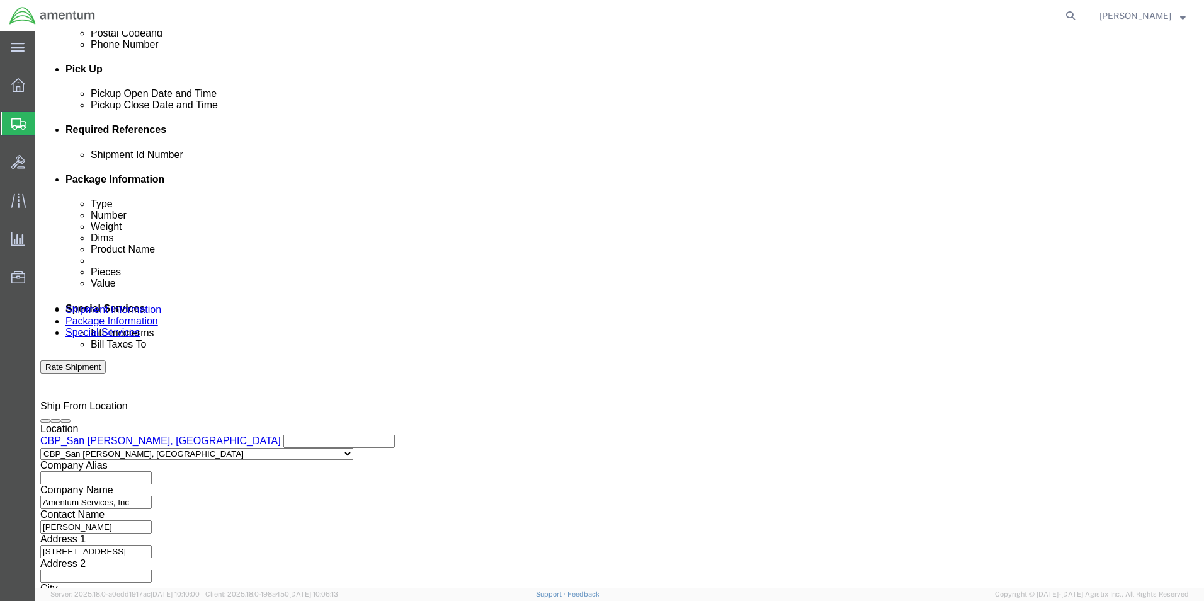
scroll to position [549, 0]
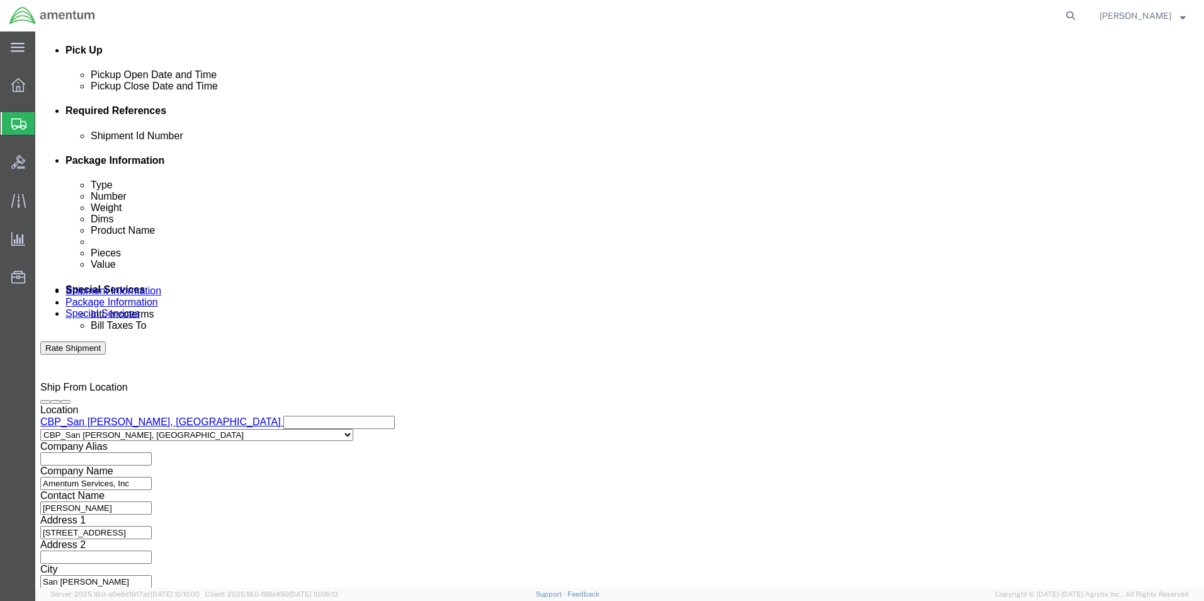
type input "6118.03.03.2219.000.WSA.0000"
click button "Continue"
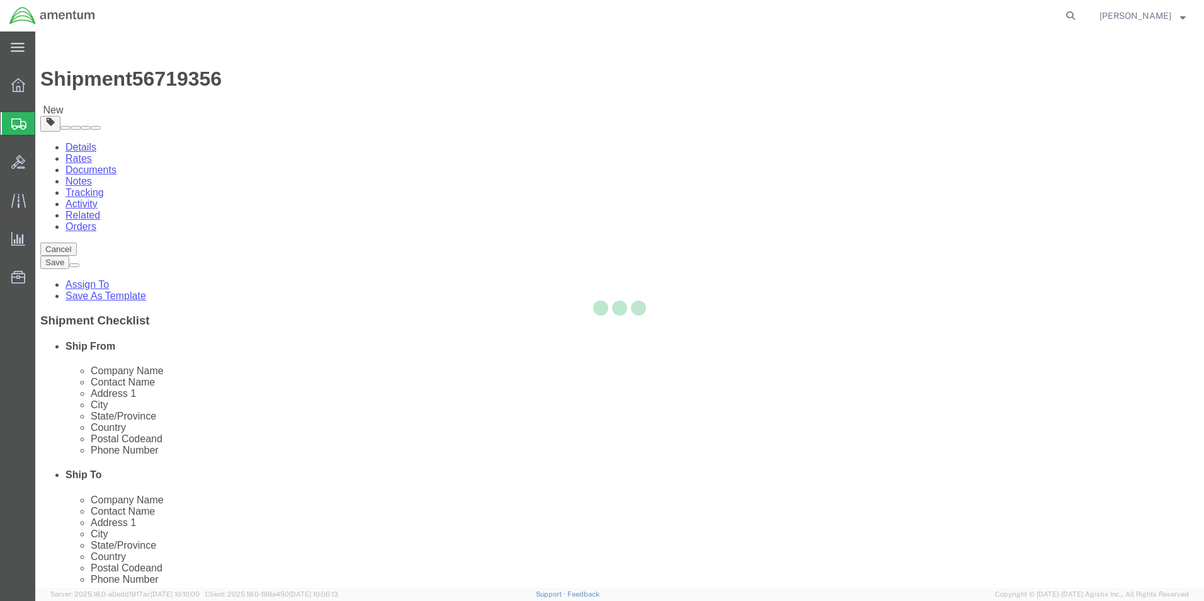
select select "CBOX"
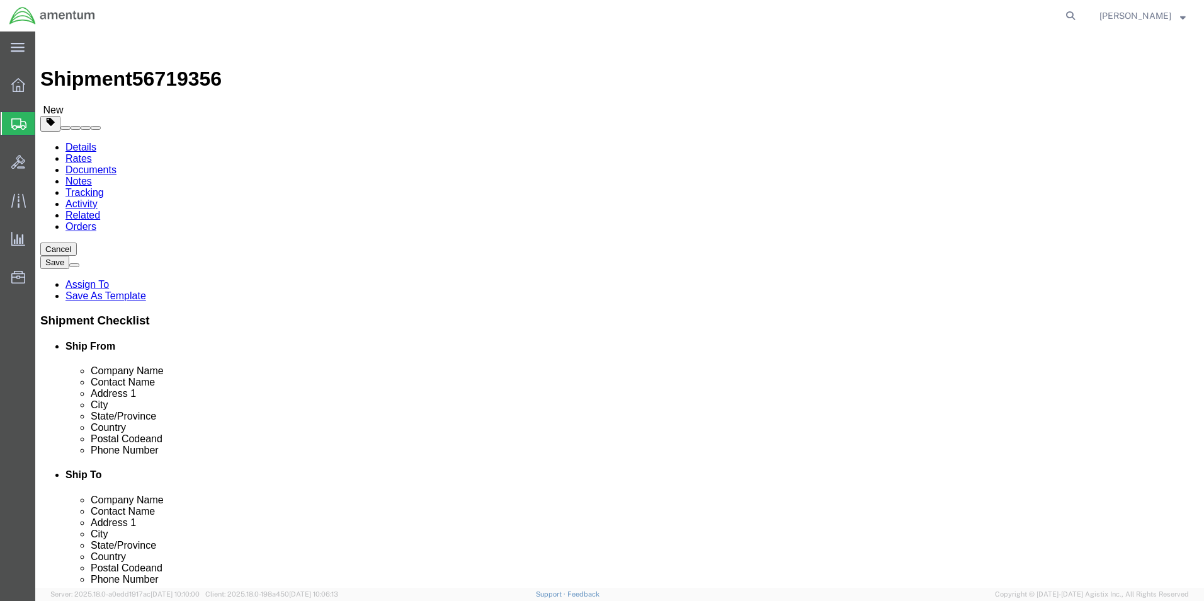
click input "text"
drag, startPoint x: 101, startPoint y: 18, endPoint x: 176, endPoint y: 16, distance: 74.4
click div "Shipment 56719356 New"
copy h1 "56719356"
click icon
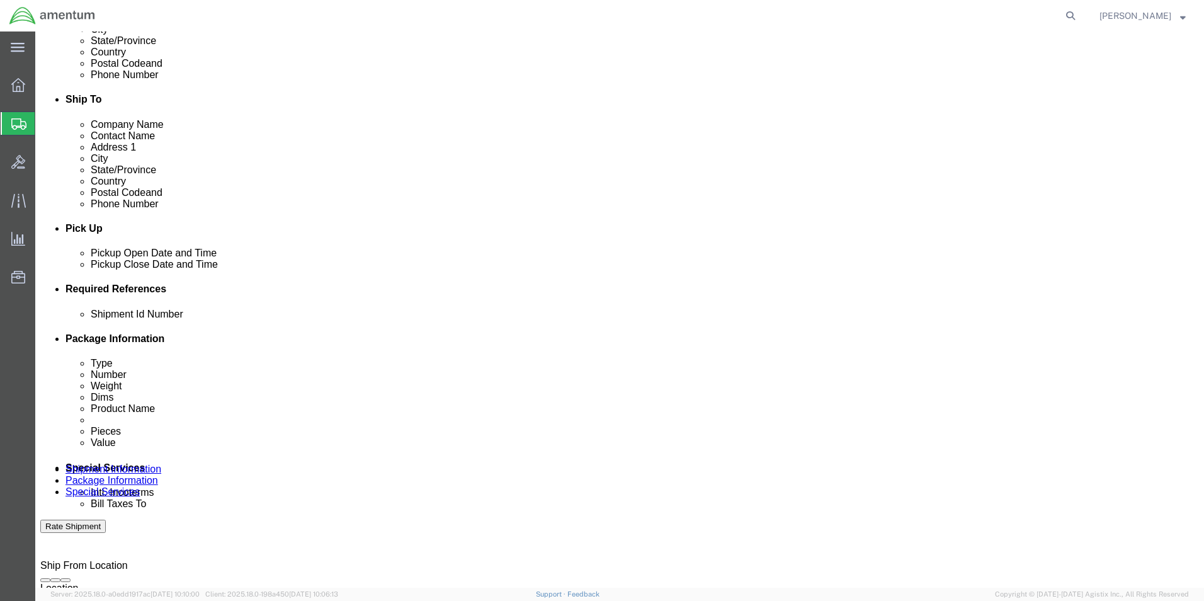
scroll to position [378, 0]
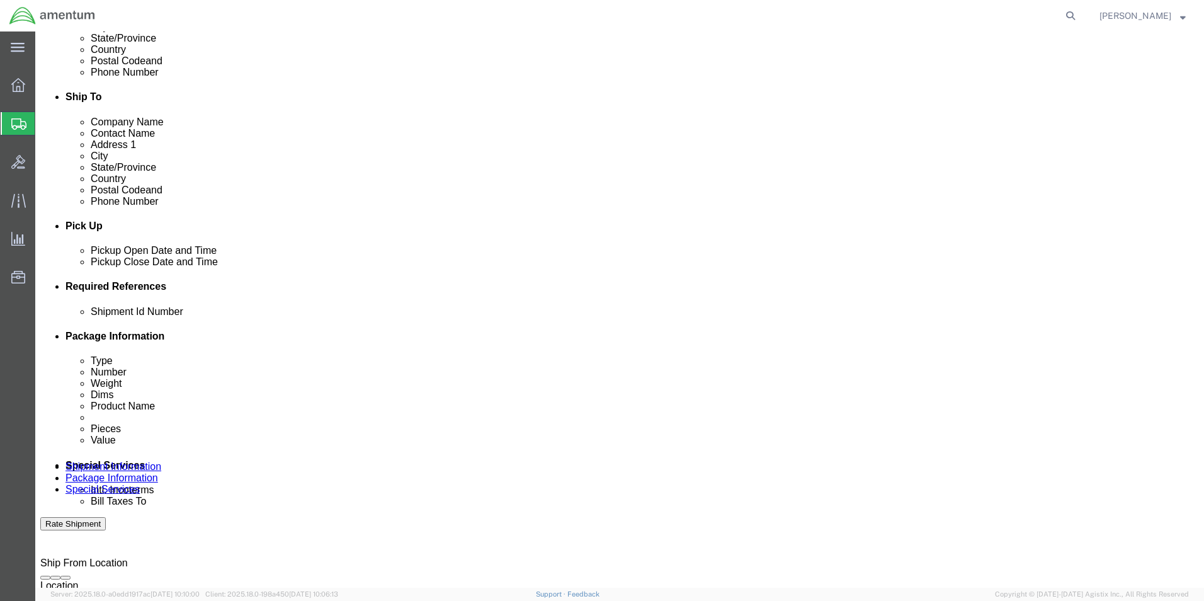
click input "text"
paste input "56719356"
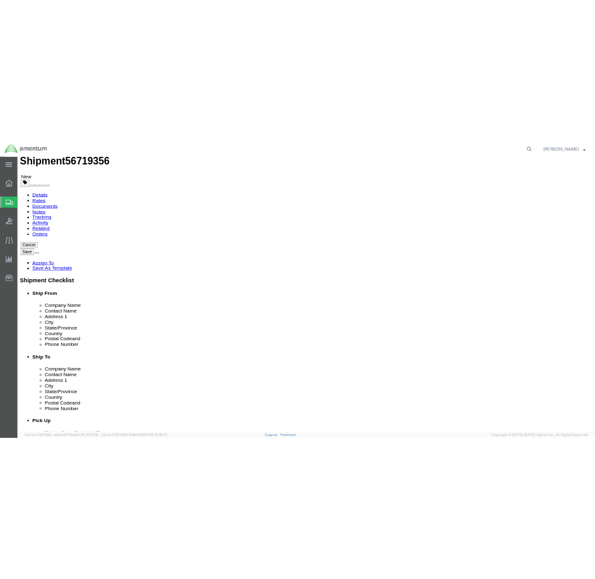
scroll to position [0, 0]
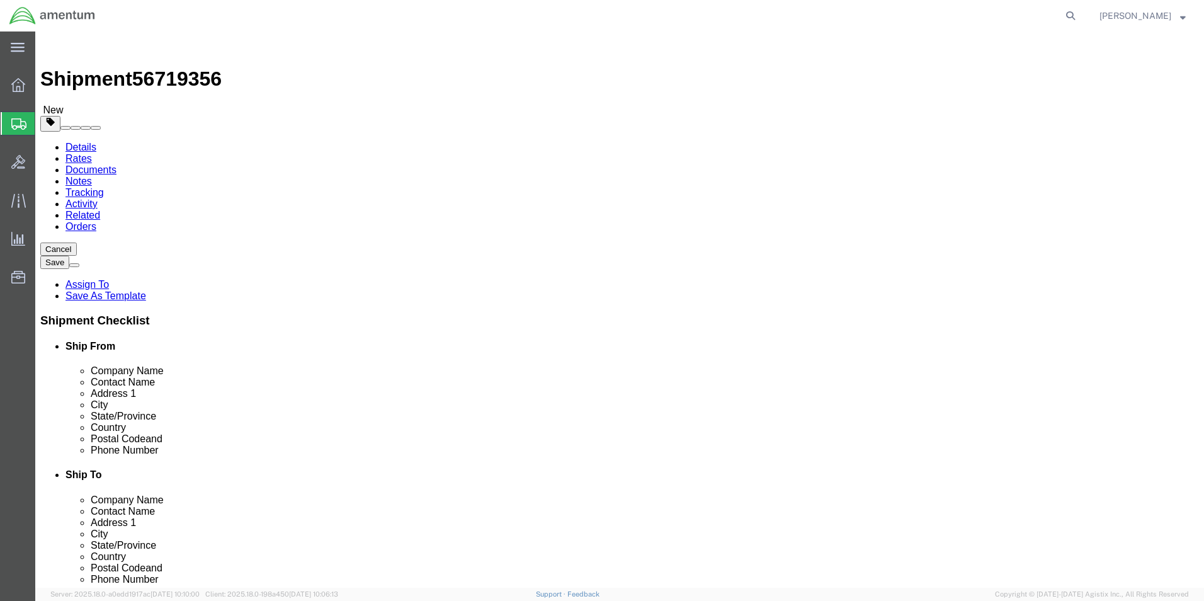
type input "56719356"
click icon
drag, startPoint x: 203, startPoint y: 267, endPoint x: 212, endPoint y: 260, distance: 11.2
click input "text"
type input "6"
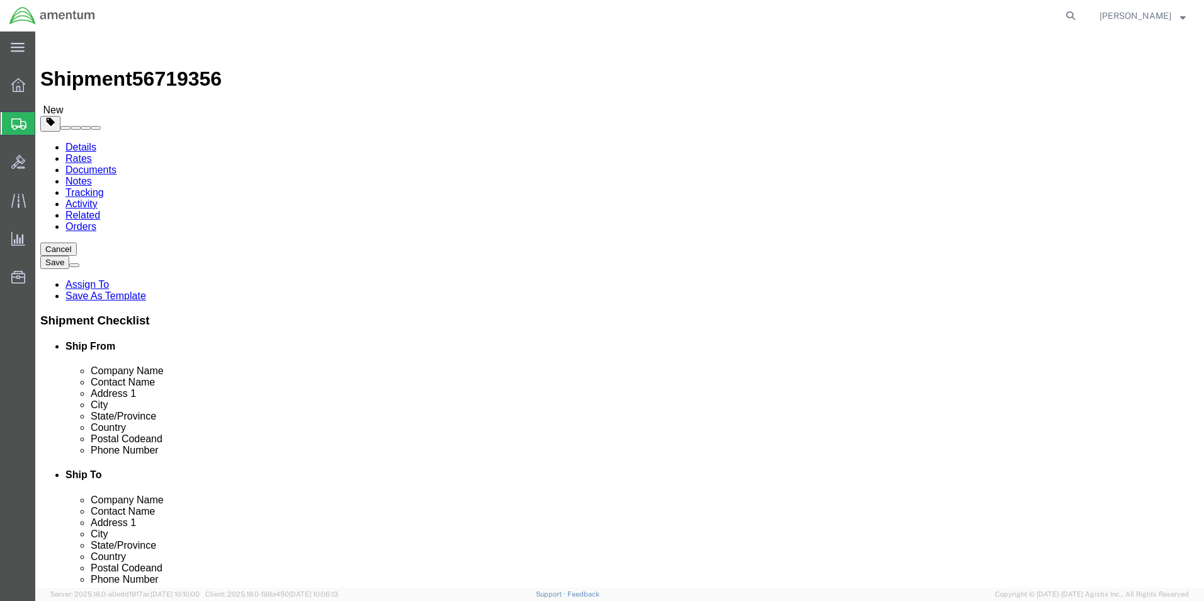
type input "6"
type input "4"
type input "2.0"
click link "Add Content"
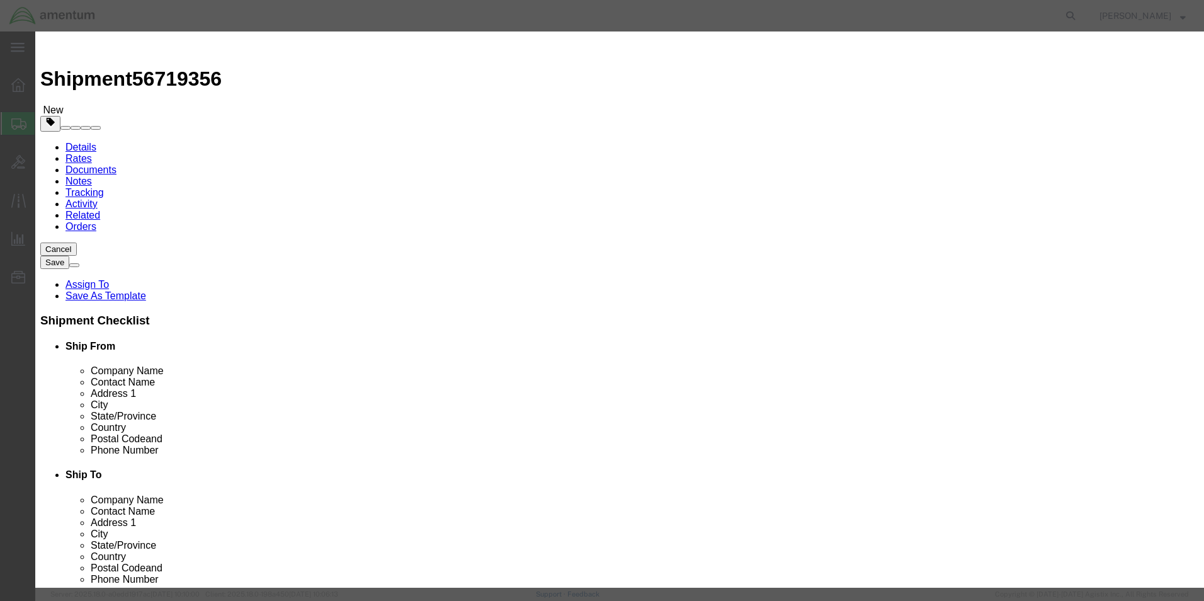
drag, startPoint x: 406, startPoint y: 96, endPoint x: 413, endPoint y: 95, distance: 7.0
click input "text"
type input "MISSHIP"
drag, startPoint x: 383, startPoint y: 120, endPoint x: 346, endPoint y: 120, distance: 36.5
click div "Pieces 0 Select Bag Barrels 100Board Feet Bottle Box Blister Pack Carats Can Ca…"
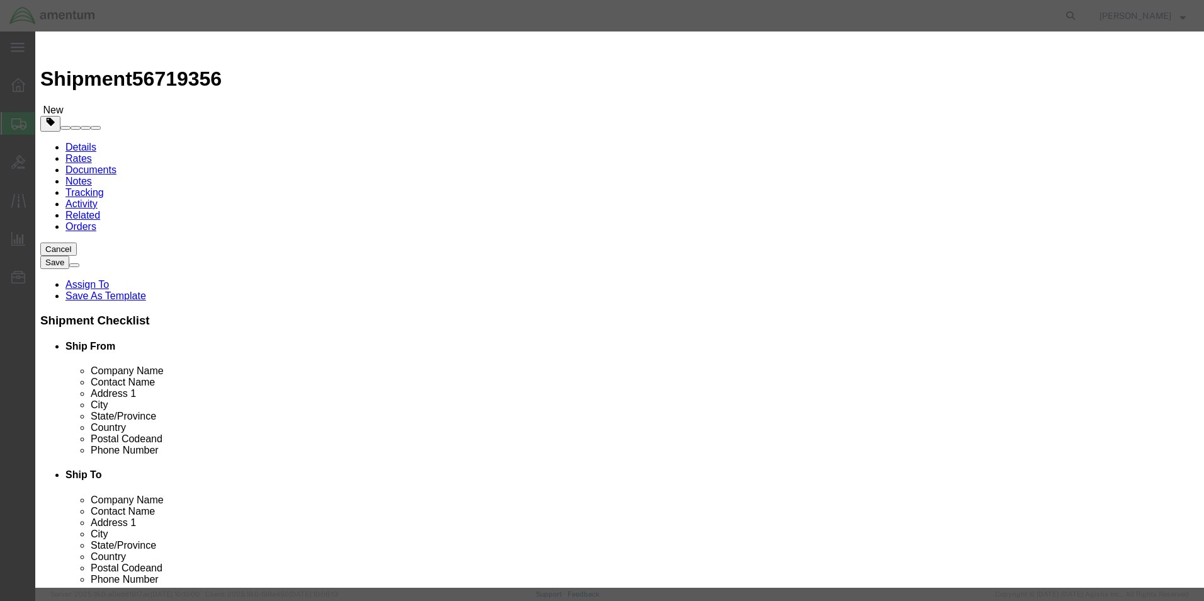
type input "1"
type input "1.00"
click button "Save & Close"
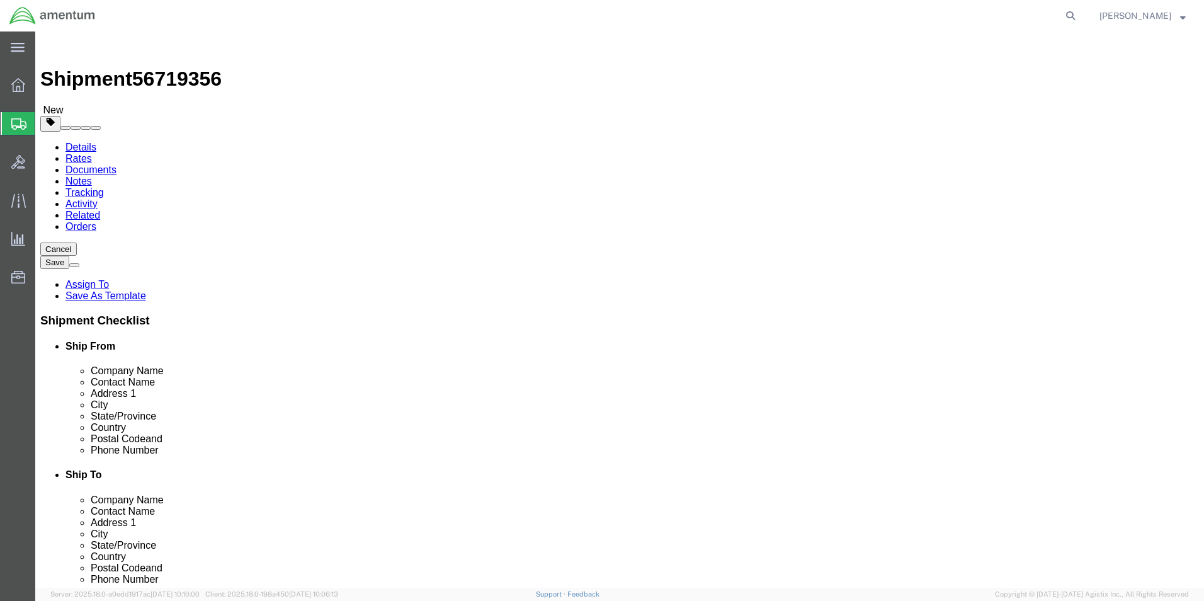
click button "Rate Shipment"
click icon
click input "Ship To Location / Contact Name : This field is required."
type input "SALES"
click div
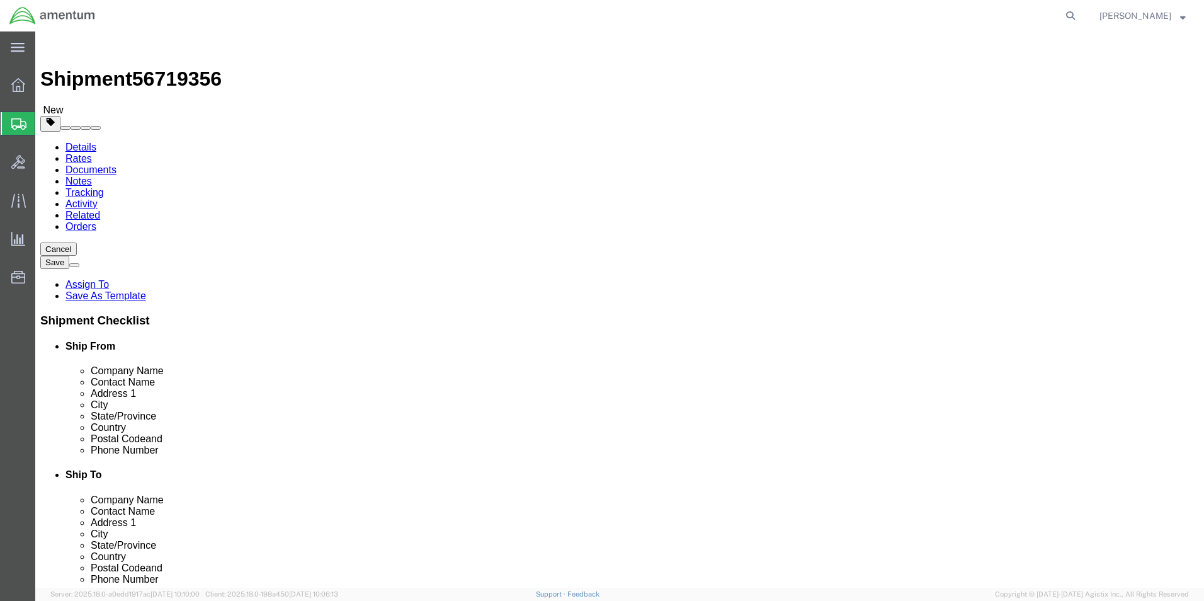
click button "Rate Shipment"
